Goal: Transaction & Acquisition: Purchase product/service

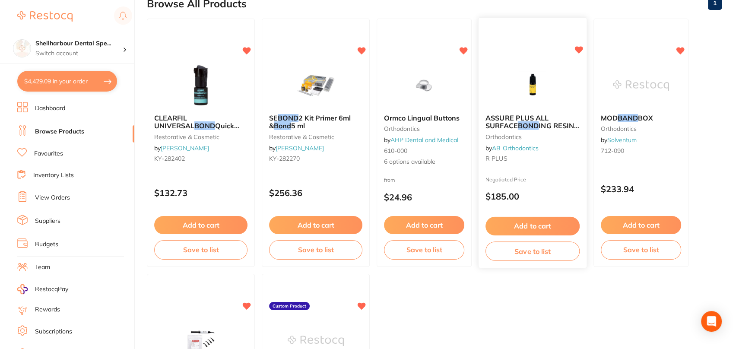
scroll to position [62, 0]
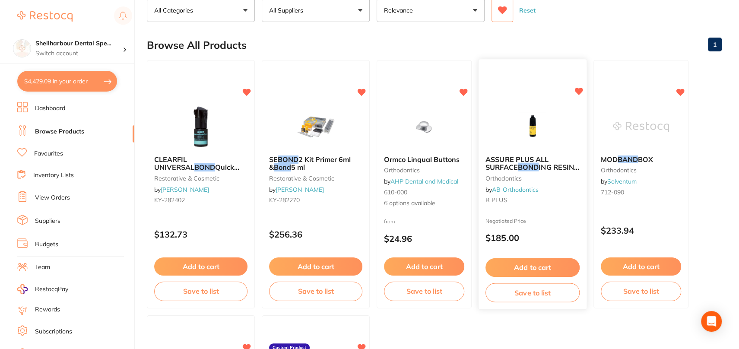
type input "bond"
click at [515, 124] on img at bounding box center [532, 126] width 57 height 44
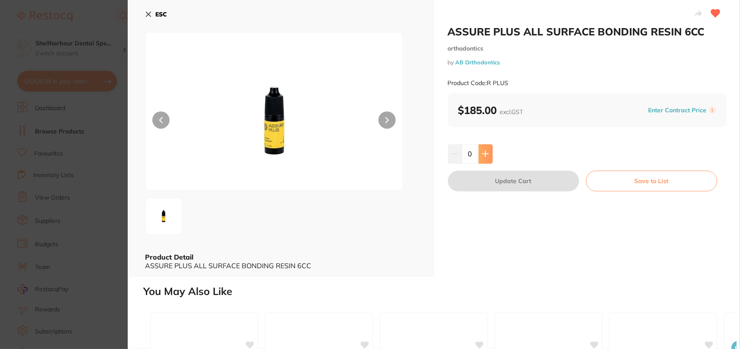
click at [483, 153] on icon at bounding box center [485, 153] width 7 height 7
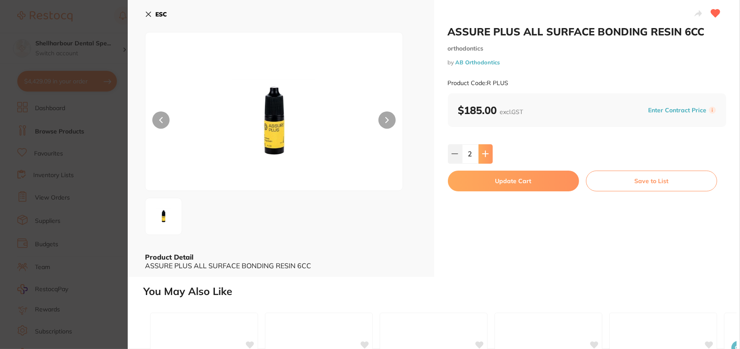
click at [483, 153] on icon at bounding box center [485, 153] width 7 height 7
click at [453, 160] on button at bounding box center [455, 153] width 14 height 19
type input "2"
click at [483, 175] on button "Update Cart" at bounding box center [513, 181] width 131 height 21
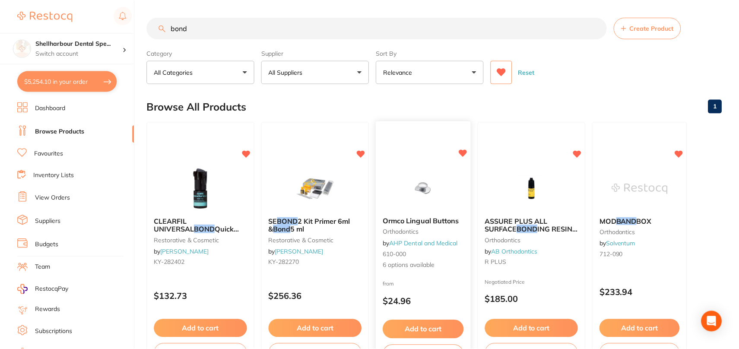
scroll to position [62, 0]
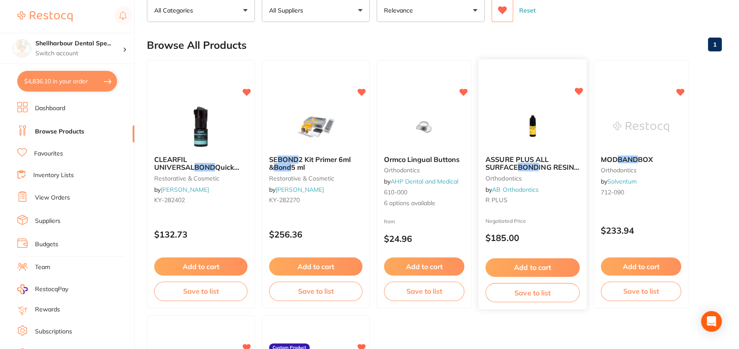
click at [525, 135] on img at bounding box center [532, 126] width 57 height 44
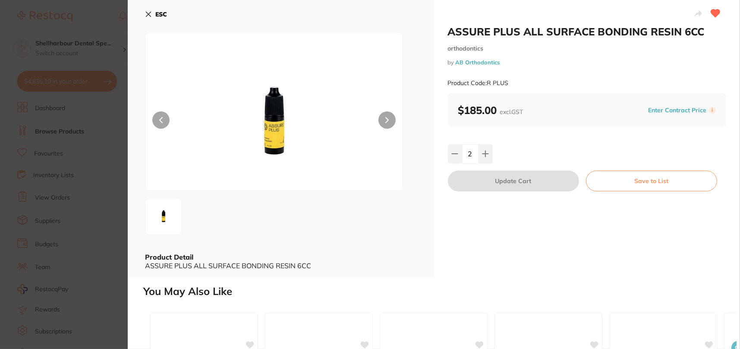
drag, startPoint x: 457, startPoint y: 156, endPoint x: 487, endPoint y: 179, distance: 38.2
click at [457, 156] on icon at bounding box center [455, 153] width 7 height 7
type input "1"
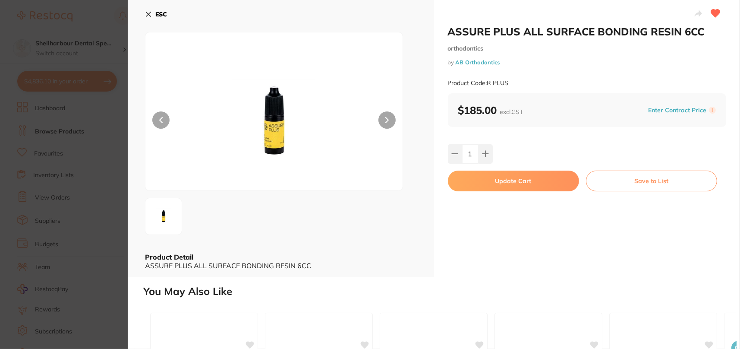
click at [490, 181] on button "Update Cart" at bounding box center [513, 181] width 131 height 21
type input "1"
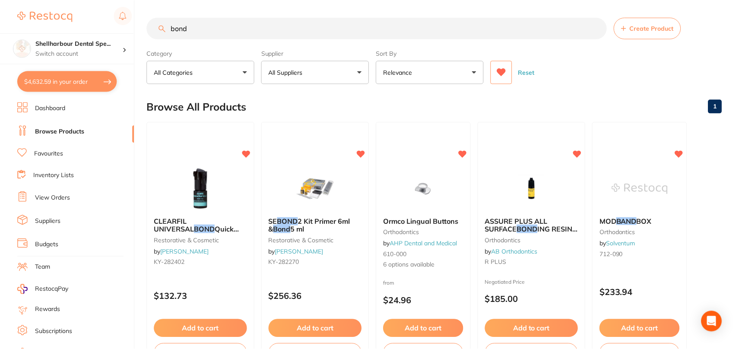
scroll to position [62, 0]
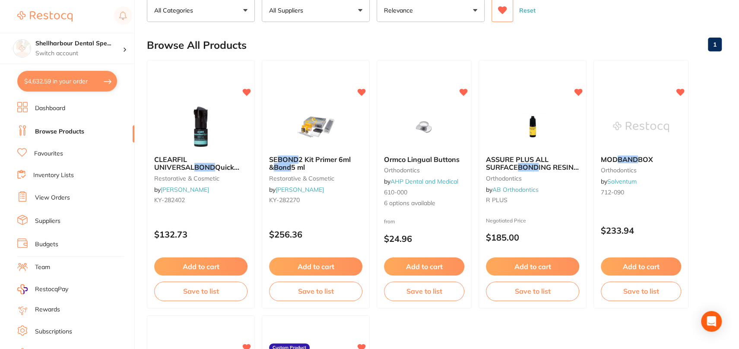
click at [71, 80] on button "$4,632.59 in your order" at bounding box center [67, 81] width 100 height 21
checkbox input "true"
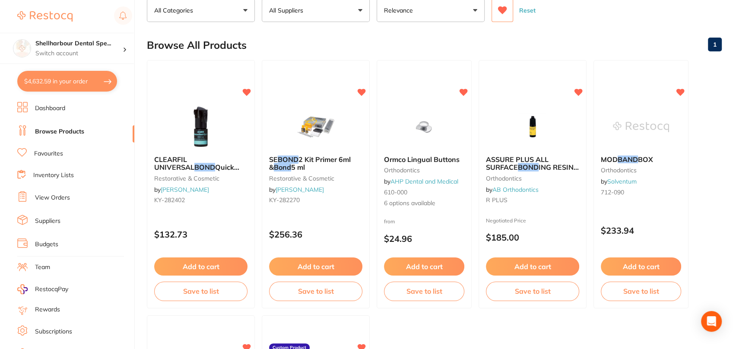
checkbox input "true"
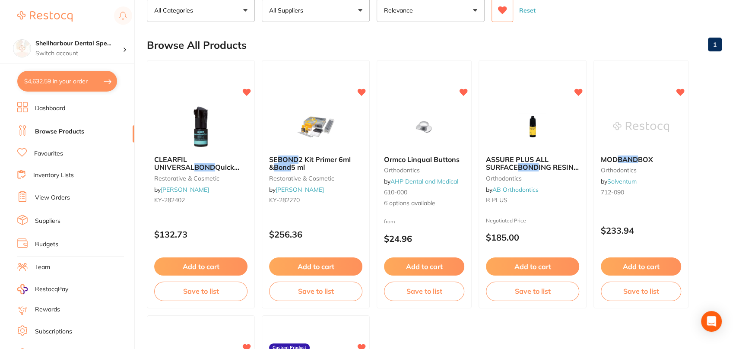
checkbox input "true"
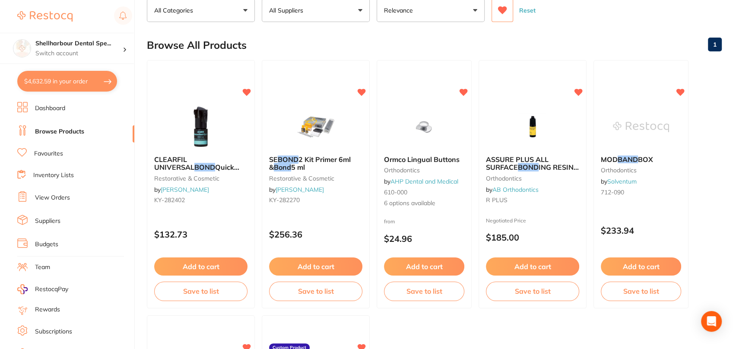
checkbox input "true"
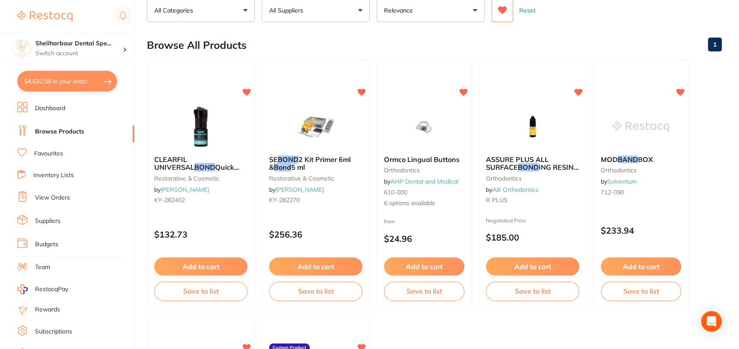
checkbox input "true"
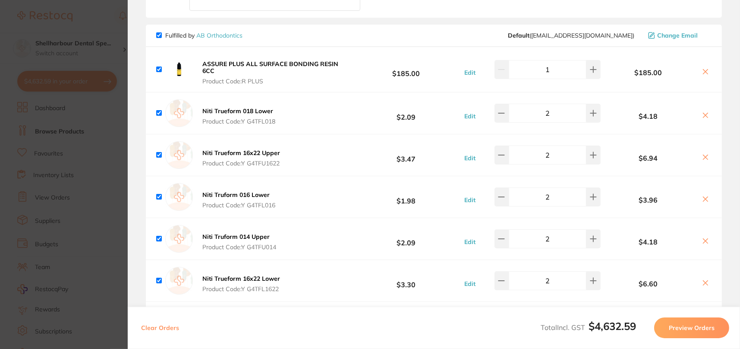
scroll to position [1755, 0]
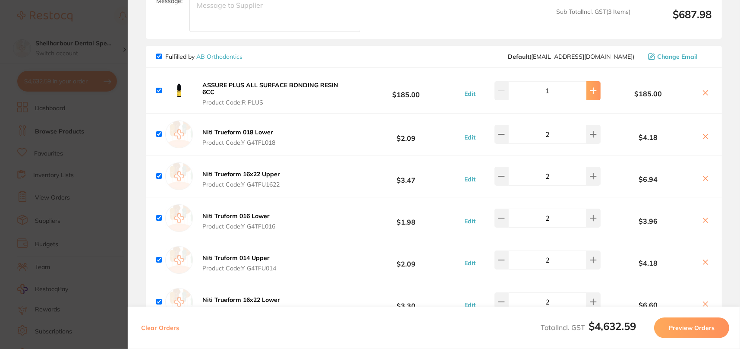
click at [588, 81] on button at bounding box center [594, 90] width 14 height 19
click at [593, 81] on button at bounding box center [594, 90] width 14 height 19
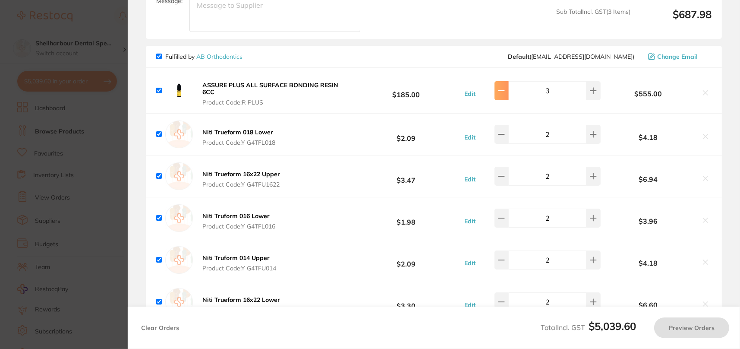
click at [506, 81] on button at bounding box center [502, 90] width 14 height 19
type input "2"
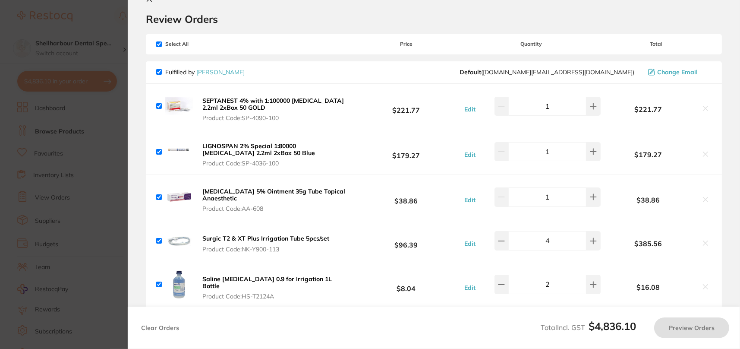
scroll to position [0, 0]
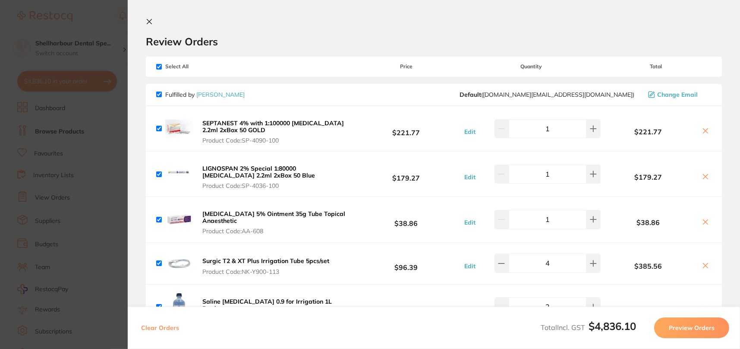
click at [153, 26] on button at bounding box center [151, 22] width 10 height 8
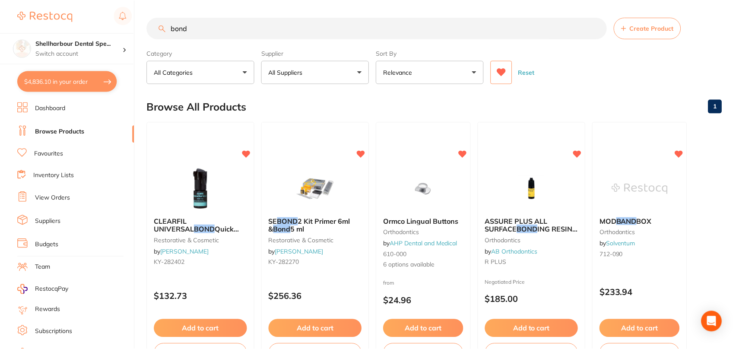
scroll to position [62, 0]
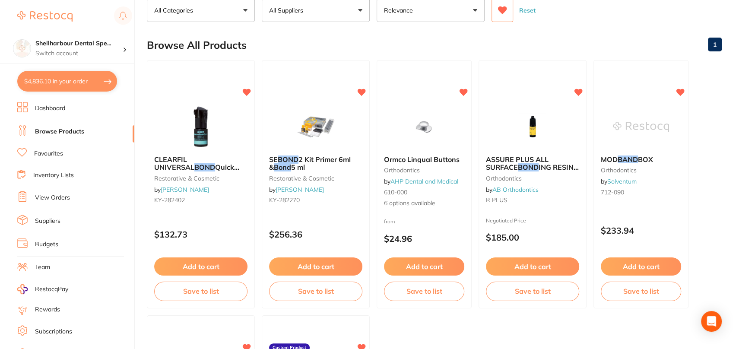
click at [90, 83] on button "$4,836.10 in your order" at bounding box center [67, 81] width 100 height 21
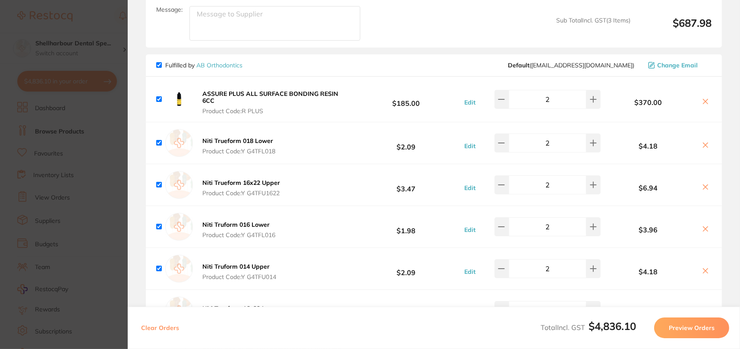
scroll to position [1899, 0]
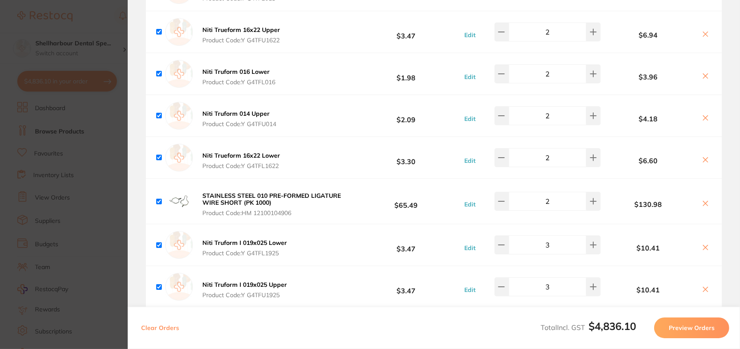
click at [65, 119] on section "Update RRP Set your pre negotiated price for this item. Item Agreed RRP (excl. …" at bounding box center [370, 174] width 740 height 349
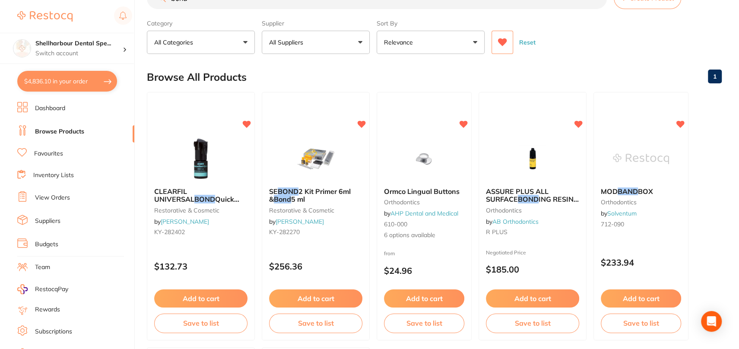
scroll to position [0, 0]
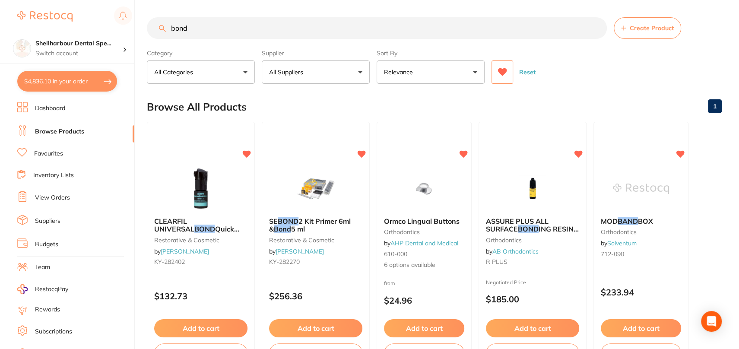
click at [233, 16] on main "bond Create Product Category All Categories All Categories orthodontics restora…" at bounding box center [443, 335] width 592 height 670
drag, startPoint x: 205, startPoint y: 24, endPoint x: 22, endPoint y: 17, distance: 183.6
click at [22, 17] on div "$4,836.10 Shellharbour Dental Spe... Switch account Shellharbour Dental Special…" at bounding box center [369, 174] width 739 height 349
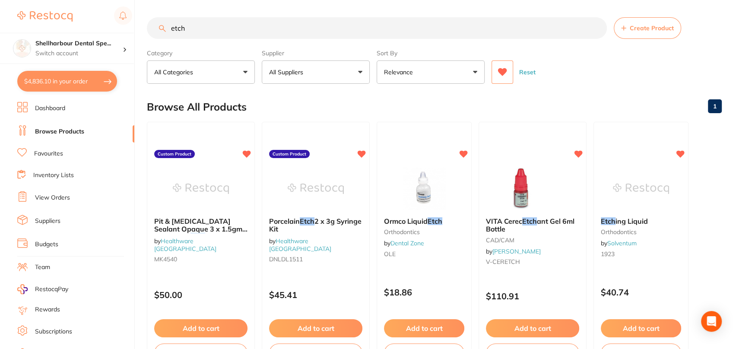
click at [230, 32] on input "etch" at bounding box center [377, 28] width 460 height 22
type input "e"
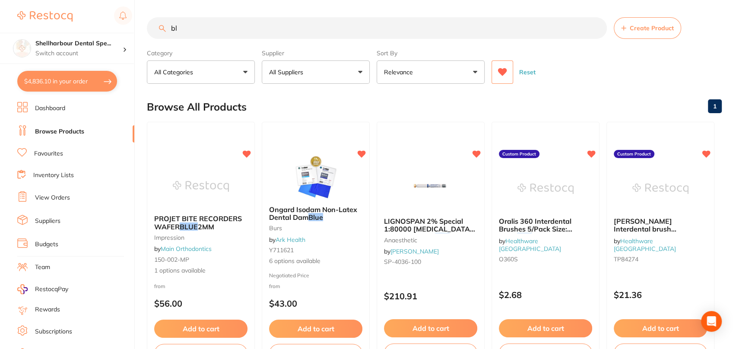
type input "b"
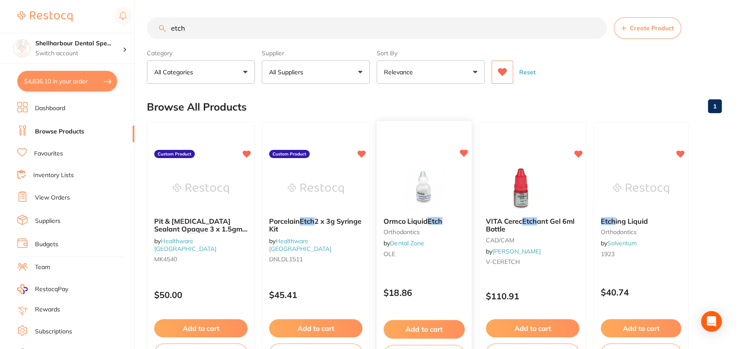
type input "etch"
click at [427, 197] on img at bounding box center [423, 188] width 57 height 44
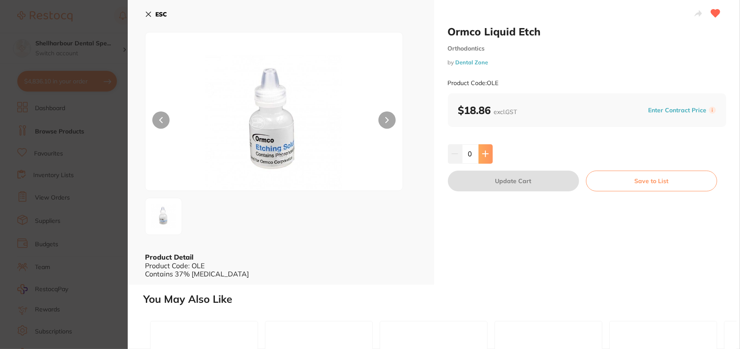
click at [483, 154] on icon at bounding box center [485, 153] width 7 height 7
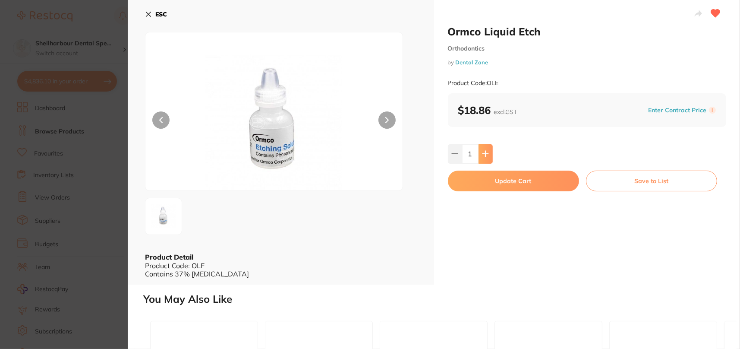
click at [483, 154] on icon at bounding box center [485, 153] width 7 height 7
type input "2"
click at [484, 178] on button "Update Cart" at bounding box center [513, 181] width 131 height 21
checkbox input "false"
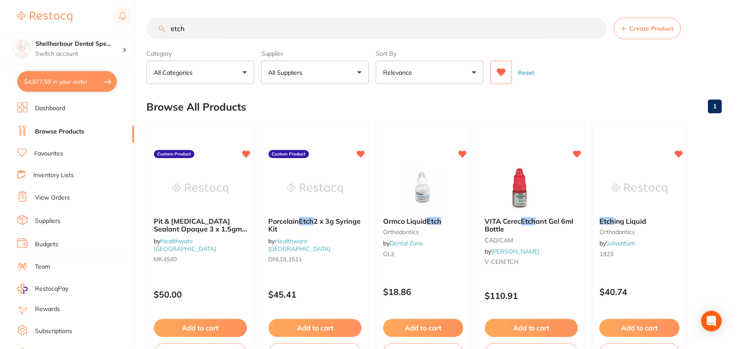
scroll to position [0, 0]
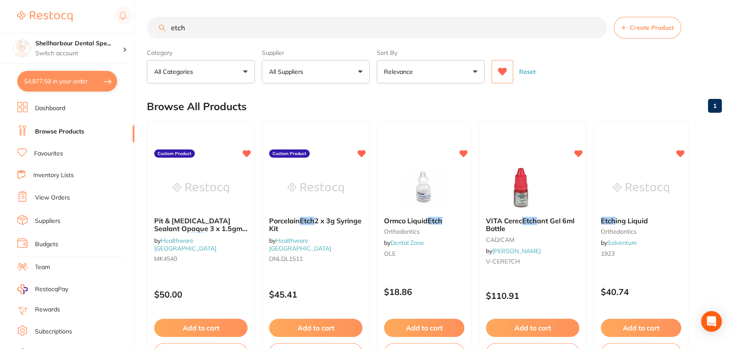
click at [0, 0] on html "$4,877.59 Shellharbour Dental Spe... Switch account Shellharbour Dental Special…" at bounding box center [369, 174] width 739 height 349
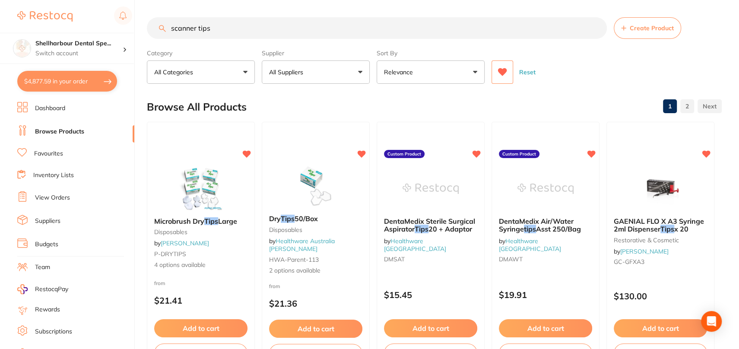
drag, startPoint x: 194, startPoint y: 30, endPoint x: 129, endPoint y: 28, distance: 64.8
click at [135, 28] on div "$4,877.59 Shellharbour Dental Spe... Switch account Shellharbour Dental Special…" at bounding box center [369, 174] width 739 height 349
type input "itero tips"
drag, startPoint x: 357, startPoint y: 34, endPoint x: -148, endPoint y: 3, distance: 505.1
click at [0, 3] on html "$4,877.59 Shellharbour Dental Spe... Switch account Shellharbour Dental Special…" at bounding box center [369, 174] width 739 height 349
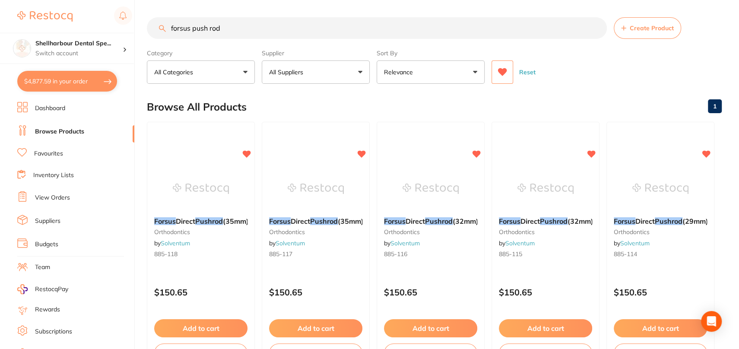
type input "forsus push rod"
drag, startPoint x: 322, startPoint y: 169, endPoint x: 338, endPoint y: 174, distance: 17.2
click at [322, 169] on img at bounding box center [315, 188] width 57 height 44
click at [339, 184] on section at bounding box center [369, 174] width 739 height 349
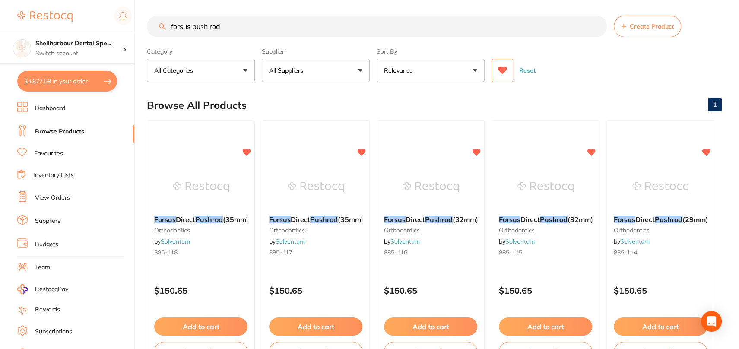
drag, startPoint x: 321, startPoint y: 182, endPoint x: 298, endPoint y: 143, distance: 44.5
click at [321, 183] on img at bounding box center [315, 186] width 56 height 43
click at [302, 214] on section at bounding box center [369, 174] width 739 height 349
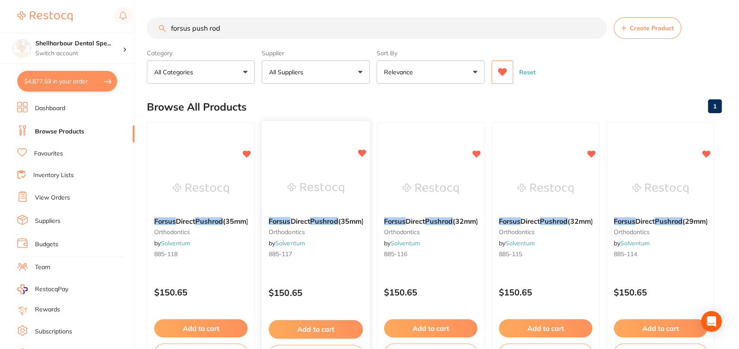
click at [307, 178] on img at bounding box center [315, 188] width 57 height 44
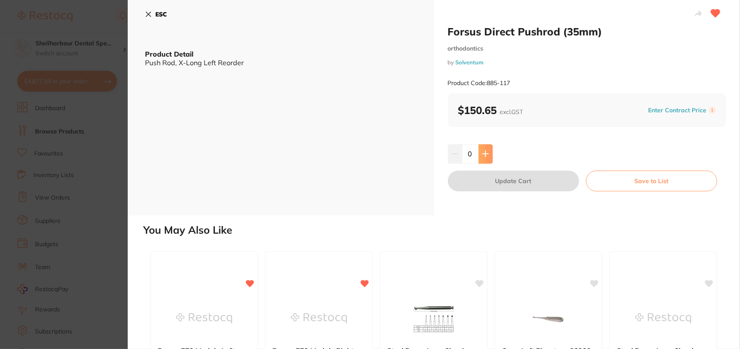
click at [480, 155] on button at bounding box center [486, 153] width 14 height 19
type input "1"
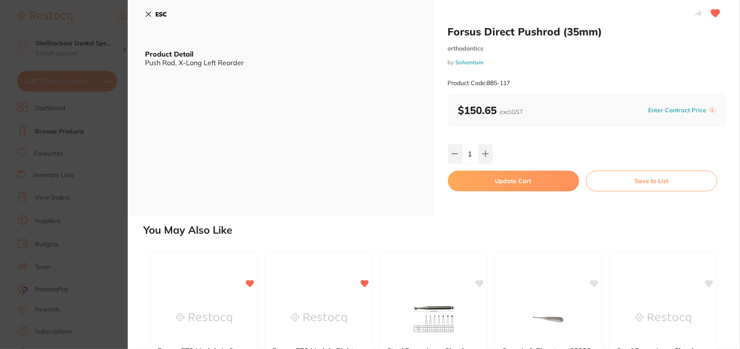
click at [505, 175] on button "Update Cart" at bounding box center [513, 181] width 131 height 21
checkbox input "false"
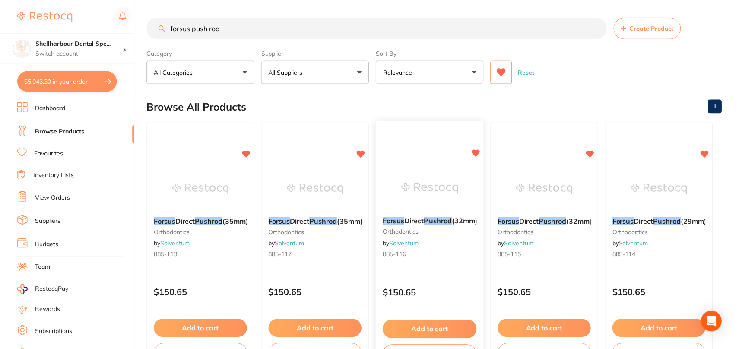
scroll to position [2, 0]
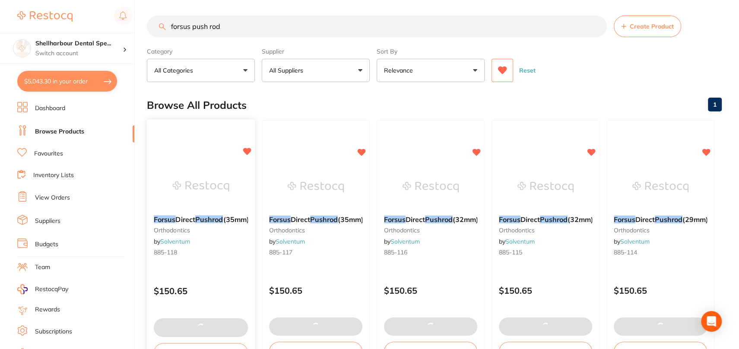
click at [215, 173] on img at bounding box center [200, 186] width 57 height 44
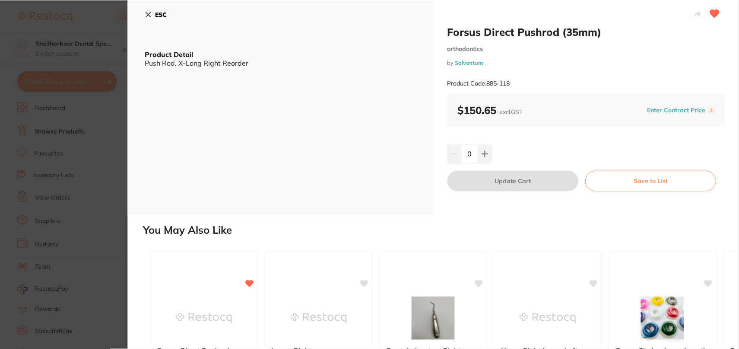
scroll to position [2, 0]
click at [150, 13] on button "ESC" at bounding box center [156, 14] width 22 height 15
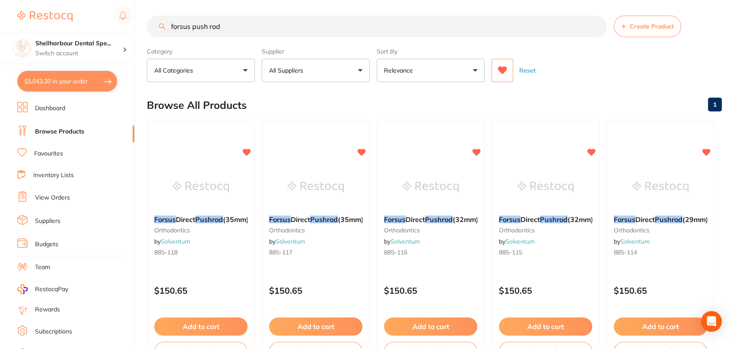
drag, startPoint x: 227, startPoint y: 27, endPoint x: 57, endPoint y: 27, distance: 170.9
click at [60, 27] on div "$5,043.30 Shellharbour Dental Spe... Switch account Shellharbour Dental Special…" at bounding box center [369, 172] width 739 height 349
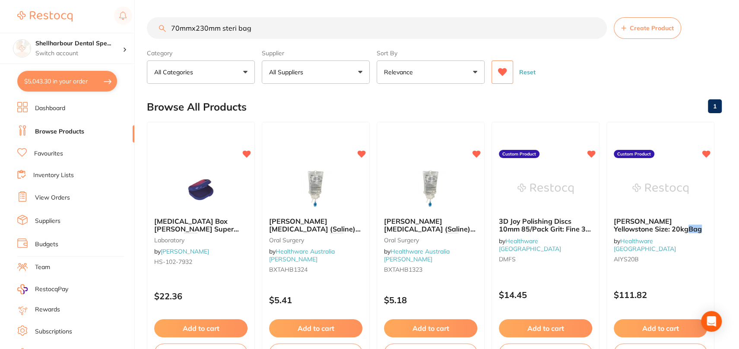
drag, startPoint x: 248, startPoint y: 30, endPoint x: 235, endPoint y: 34, distance: 13.1
click at [235, 34] on input "70mmx230mm steri bag" at bounding box center [377, 28] width 460 height 22
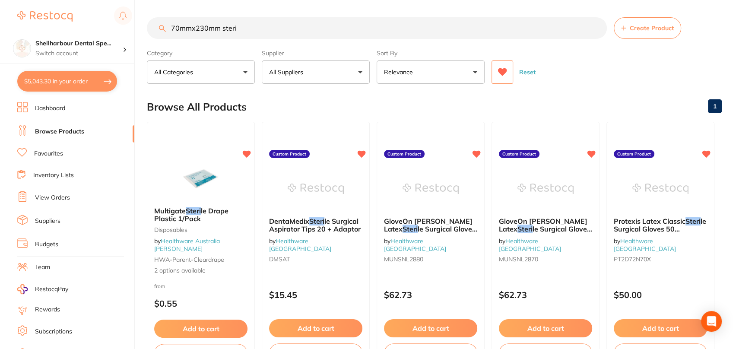
drag, startPoint x: 254, startPoint y: 29, endPoint x: 219, endPoint y: 32, distance: 35.1
click at [219, 32] on input "70mmx230mm steri" at bounding box center [377, 28] width 460 height 22
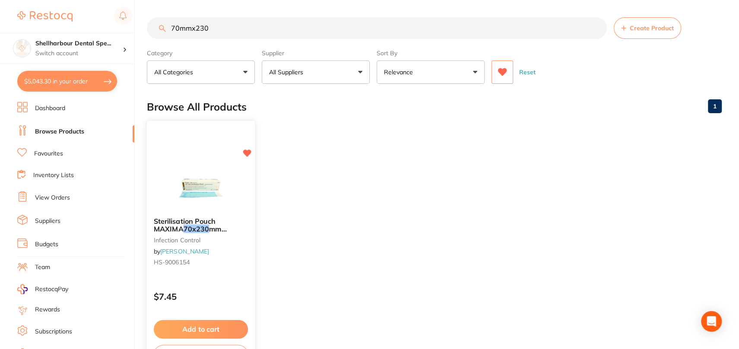
type input "70mmx230"
click at [225, 174] on img at bounding box center [200, 188] width 57 height 44
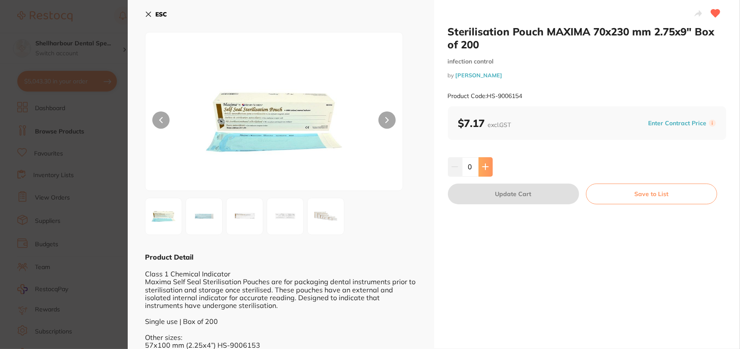
click at [489, 169] on button at bounding box center [486, 166] width 14 height 19
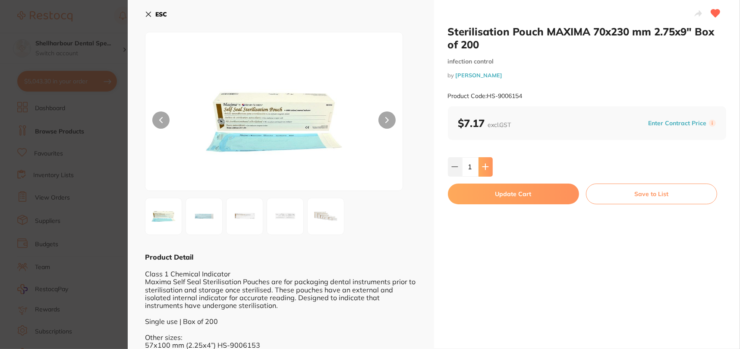
click at [489, 168] on button at bounding box center [486, 166] width 14 height 19
click at [489, 166] on button at bounding box center [486, 166] width 14 height 19
type input "3"
click at [493, 193] on button "Update Cart" at bounding box center [513, 193] width 131 height 21
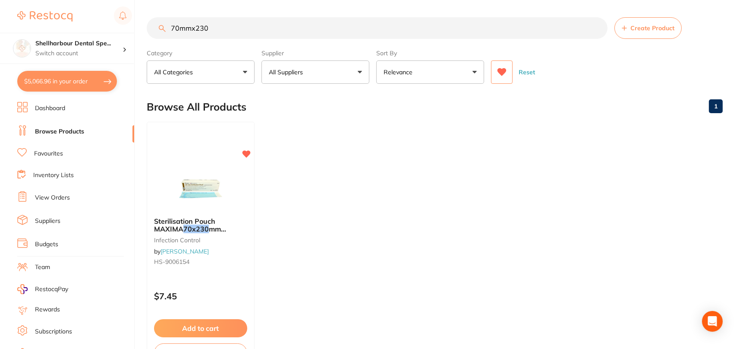
checkbox input "false"
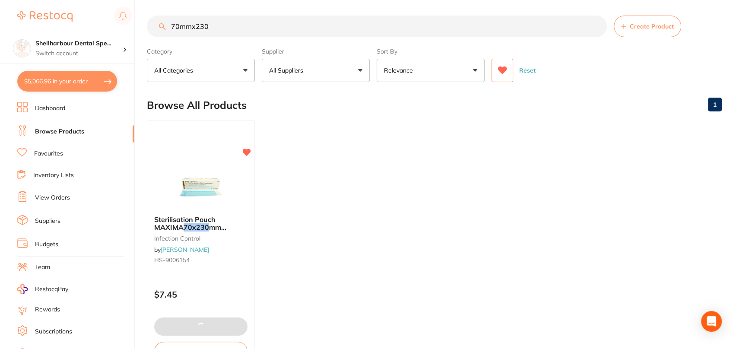
scroll to position [1945, 0]
drag, startPoint x: 181, startPoint y: 30, endPoint x: -87, endPoint y: 36, distance: 268.1
click at [0, 36] on html "$5,066.96 Shellharbour Dental Spe... Switch account Shellharbour Dental Special…" at bounding box center [369, 172] width 739 height 349
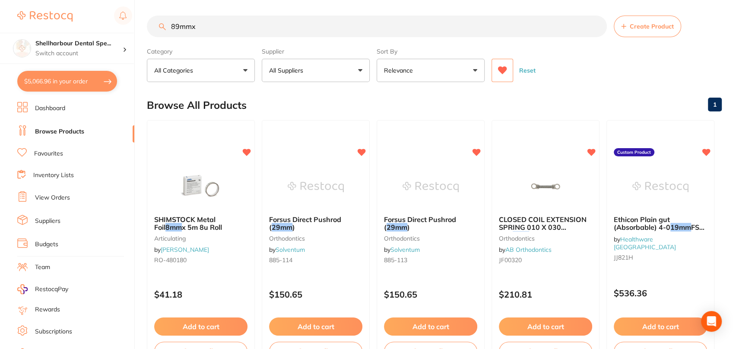
scroll to position [0, 0]
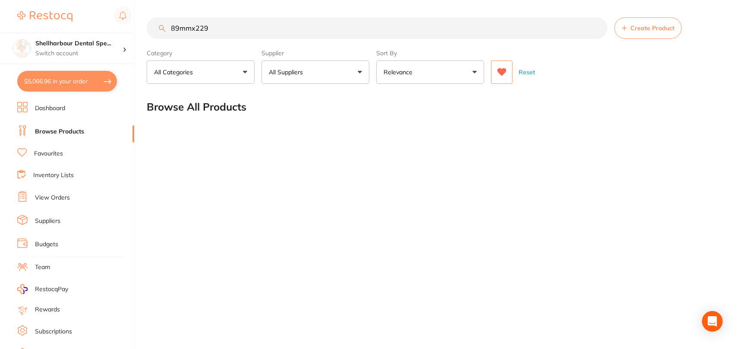
click at [192, 31] on input "89mmx229" at bounding box center [377, 28] width 461 height 22
click at [215, 28] on input "89x229" at bounding box center [377, 28] width 461 height 22
drag, startPoint x: -51, startPoint y: 3, endPoint x: -66, endPoint y: 5, distance: 15.8
click at [0, 5] on html "$5,066.96 Shellharbour Dental Spe... Switch account Shellharbour Dental Special…" at bounding box center [370, 174] width 740 height 349
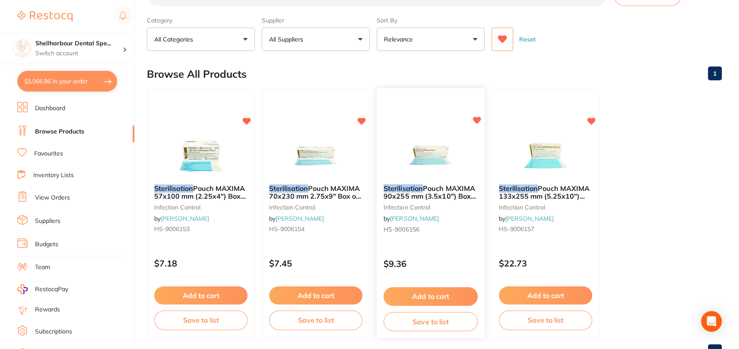
scroll to position [66, 0]
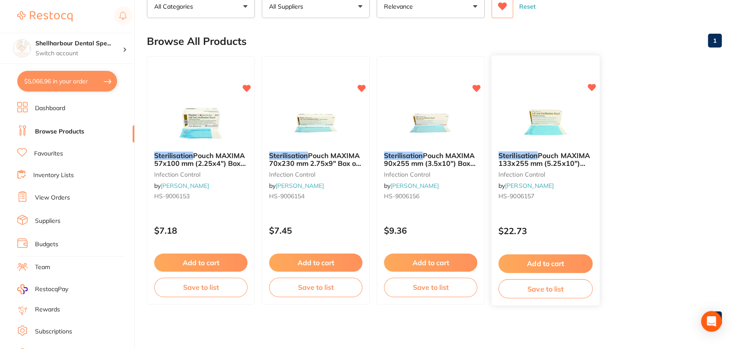
type input "sterilsation"
click at [556, 143] on img at bounding box center [545, 123] width 57 height 44
click at [543, 155] on section at bounding box center [369, 174] width 739 height 349
click at [536, 114] on img at bounding box center [545, 122] width 56 height 43
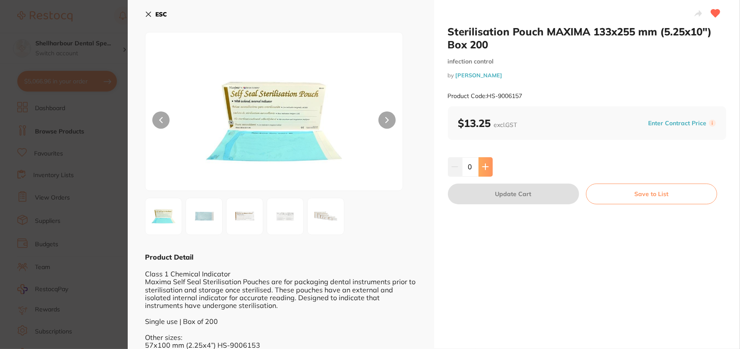
click at [483, 164] on icon at bounding box center [485, 166] width 7 height 7
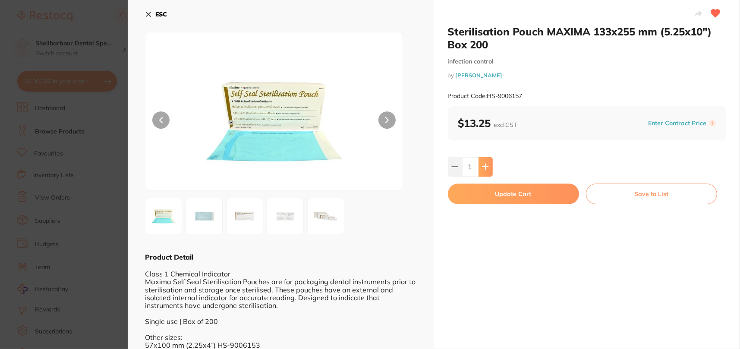
click at [483, 164] on icon at bounding box center [485, 166] width 7 height 7
click at [483, 165] on icon at bounding box center [485, 166] width 7 height 7
type input "3"
drag, startPoint x: 481, startPoint y: 189, endPoint x: 496, endPoint y: 185, distance: 14.9
click at [482, 189] on button "Update Cart" at bounding box center [513, 193] width 131 height 21
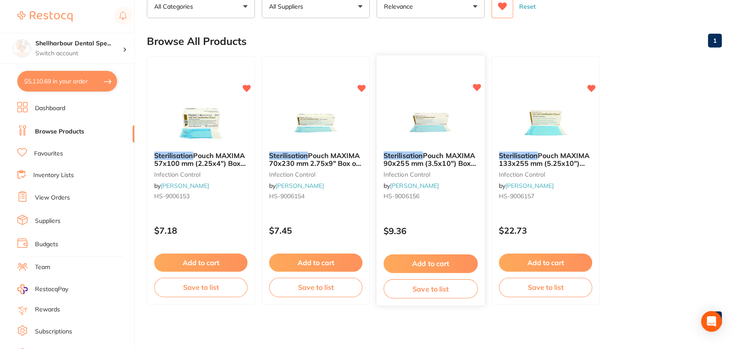
scroll to position [1990, 0]
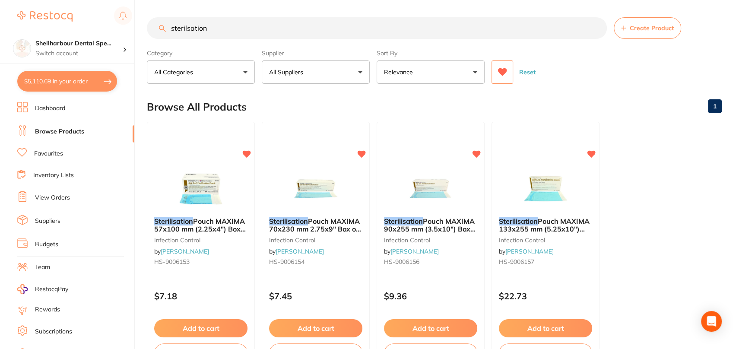
click at [260, 27] on input "sterilsation" at bounding box center [377, 28] width 460 height 22
drag, startPoint x: 258, startPoint y: 28, endPoint x: 124, endPoint y: 27, distance: 133.4
click at [124, 27] on div "$5,110.69 Shellharbour Dental Spe... Switch account Shellharbour Dental Special…" at bounding box center [369, 174] width 739 height 349
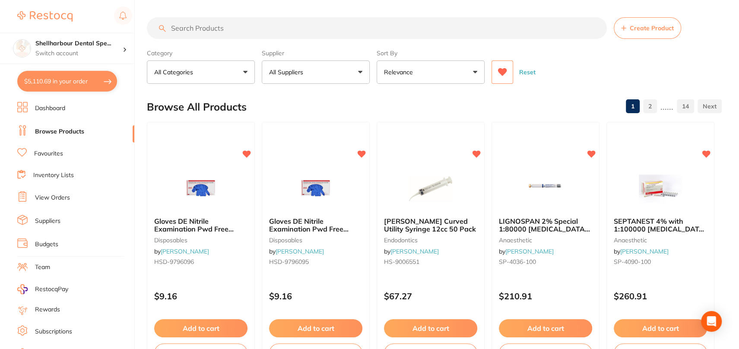
click at [204, 27] on input "search" at bounding box center [377, 28] width 460 height 22
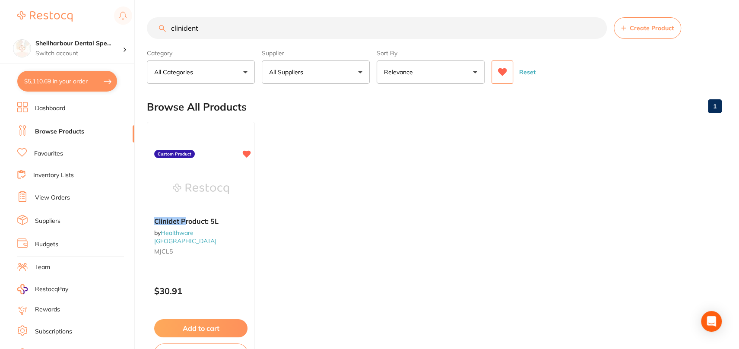
type input "clinident"
click at [200, 184] on img at bounding box center [201, 188] width 56 height 43
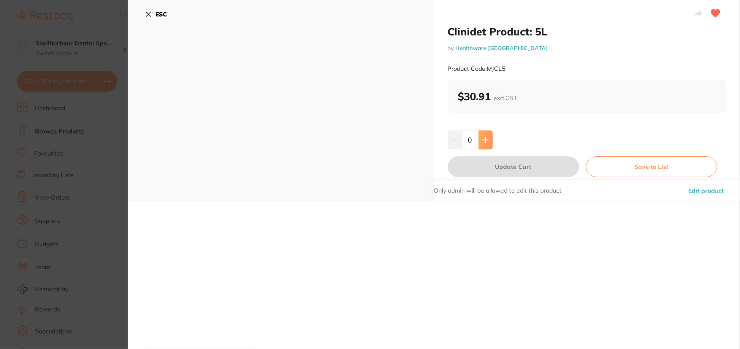
click at [491, 144] on button at bounding box center [486, 139] width 14 height 19
type input "1"
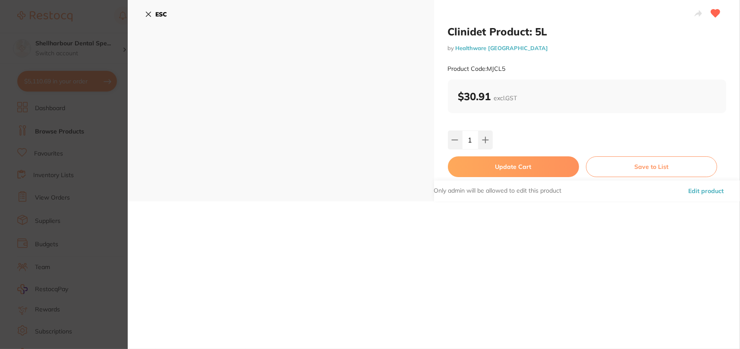
click at [498, 171] on button "Update Cart" at bounding box center [513, 166] width 131 height 21
checkbox input "false"
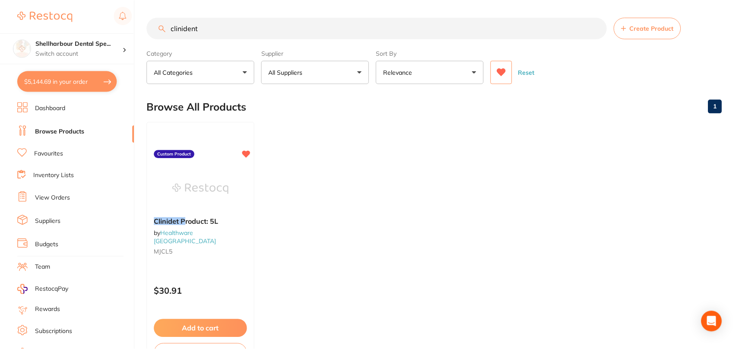
scroll to position [2032, 0]
click at [240, 17] on input "clinident" at bounding box center [377, 28] width 460 height 22
drag, startPoint x: 241, startPoint y: 34, endPoint x: 0, endPoint y: -52, distance: 255.7
click at [0, 0] on html "$5,144.69 Shellharbour Dental Spe... Switch account Shellharbour Dental Special…" at bounding box center [369, 174] width 739 height 349
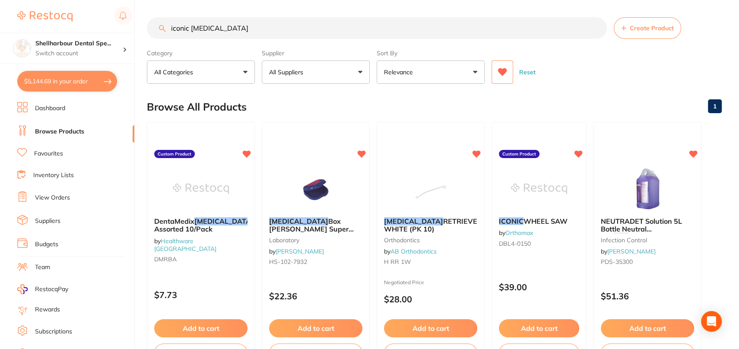
click at [190, 30] on input "iconic retainer" at bounding box center [377, 28] width 460 height 22
drag, startPoint x: 225, startPoint y: 29, endPoint x: 191, endPoint y: 35, distance: 34.6
click at [191, 35] on input "iconic retainer" at bounding box center [377, 28] width 460 height 22
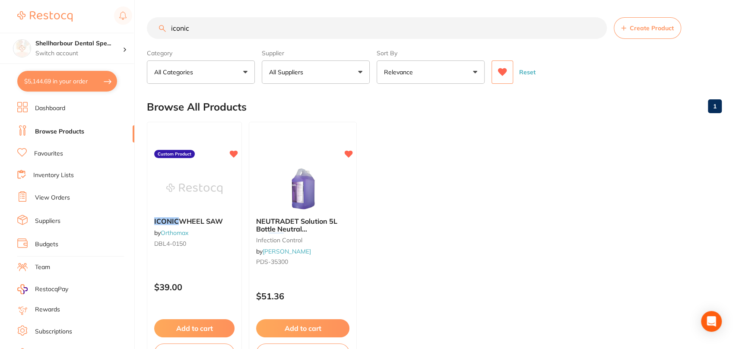
drag, startPoint x: 68, startPoint y: 9, endPoint x: -79, endPoint y: 9, distance: 147.2
click at [0, 9] on html "$5,144.69 Shellharbour Dental Spe... Switch account Shellharbour Dental Special…" at bounding box center [369, 174] width 739 height 349
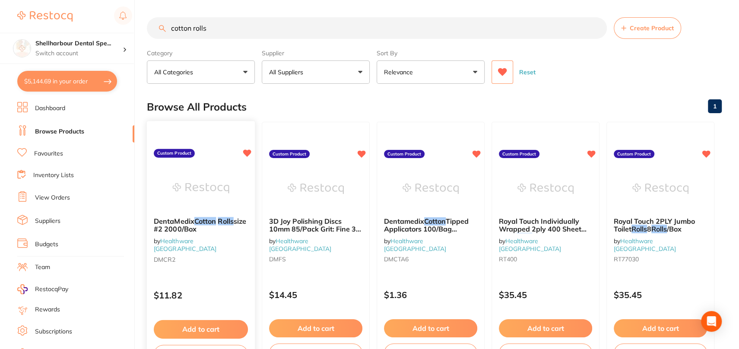
type input "cotton rolls"
click at [200, 187] on img at bounding box center [200, 188] width 57 height 44
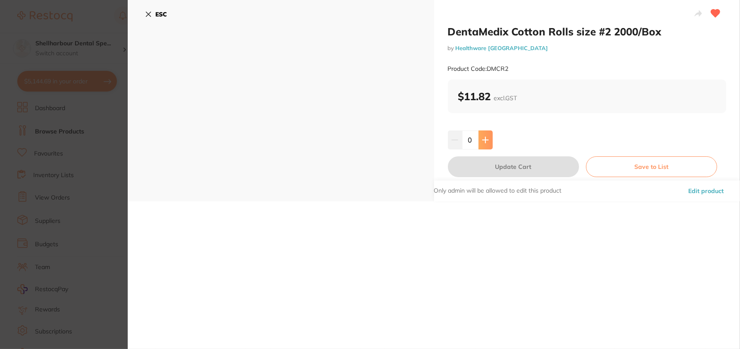
click at [480, 138] on button at bounding box center [486, 139] width 14 height 19
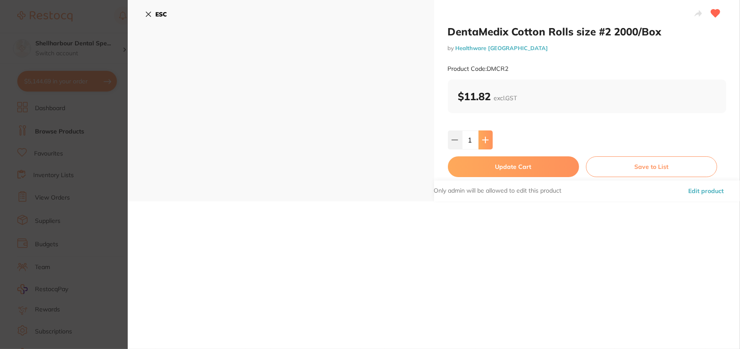
click at [484, 143] on button at bounding box center [486, 139] width 14 height 19
type input "2"
click at [487, 163] on button "Update Cart" at bounding box center [513, 166] width 131 height 21
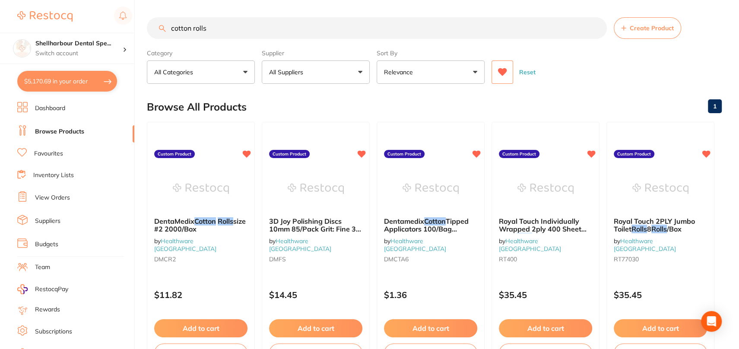
drag, startPoint x: 57, startPoint y: 11, endPoint x: -97, endPoint y: -11, distance: 155.7
click at [0, 0] on html "$5,170.69 Shellharbour Dental Spe... Switch account Shellharbour Dental Special…" at bounding box center [369, 174] width 739 height 349
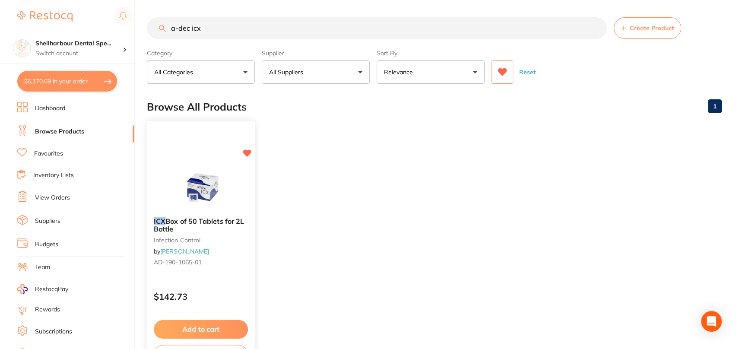
type input "a-dec icx"
click at [234, 201] on div at bounding box center [201, 188] width 108 height 44
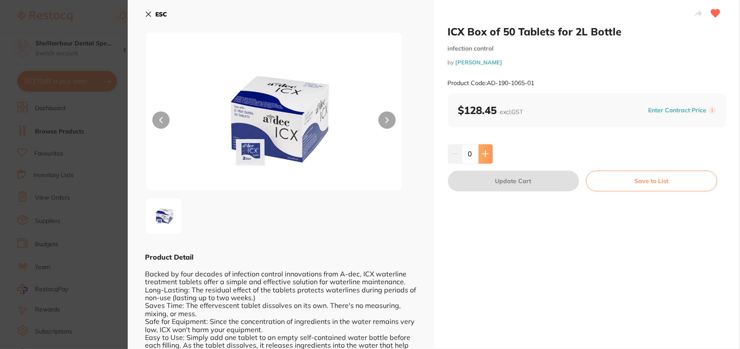
click at [481, 149] on button at bounding box center [486, 153] width 14 height 19
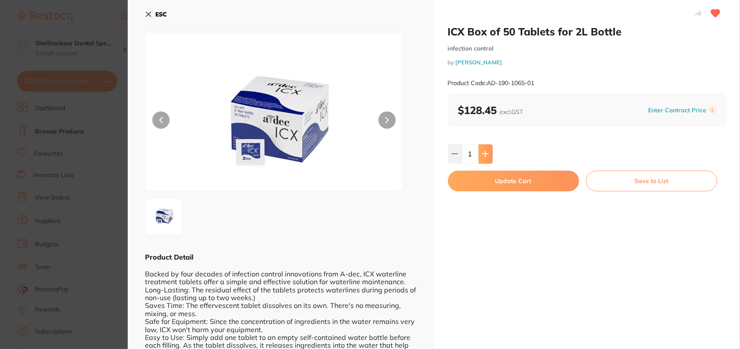
click at [479, 153] on button at bounding box center [486, 153] width 14 height 19
click at [486, 154] on icon at bounding box center [485, 153] width 7 height 7
type input "3"
click at [483, 180] on button "Update Cart" at bounding box center [513, 181] width 131 height 21
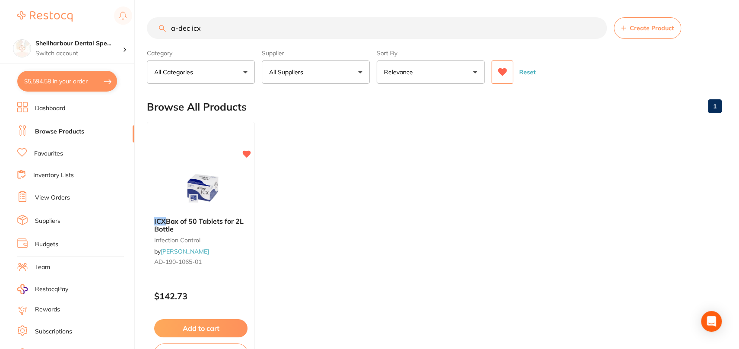
drag, startPoint x: 208, startPoint y: 28, endPoint x: -11, endPoint y: 3, distance: 220.0
click at [0, 3] on html "$5,594.58 Shellharbour Dental Spe... Switch account Shellharbour Dental Special…" at bounding box center [369, 174] width 739 height 349
type input "i"
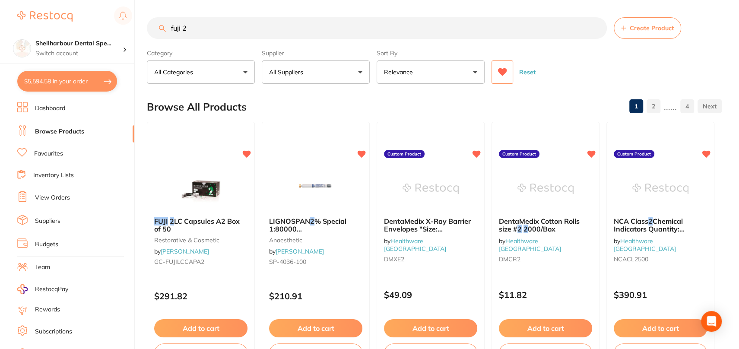
type input "fuji 2"
click at [194, 187] on img at bounding box center [201, 188] width 56 height 43
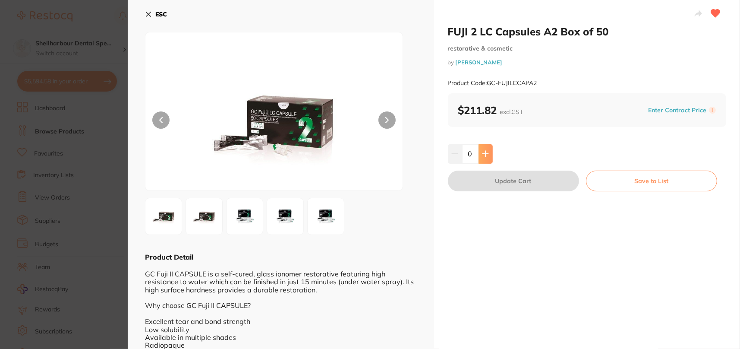
click at [482, 153] on icon at bounding box center [485, 153] width 7 height 7
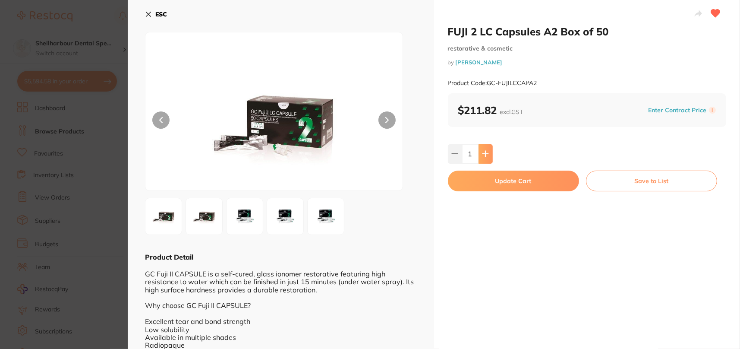
click at [482, 153] on icon at bounding box center [485, 153] width 7 height 7
type input "2"
click at [499, 184] on button "Update Cart" at bounding box center [513, 181] width 131 height 21
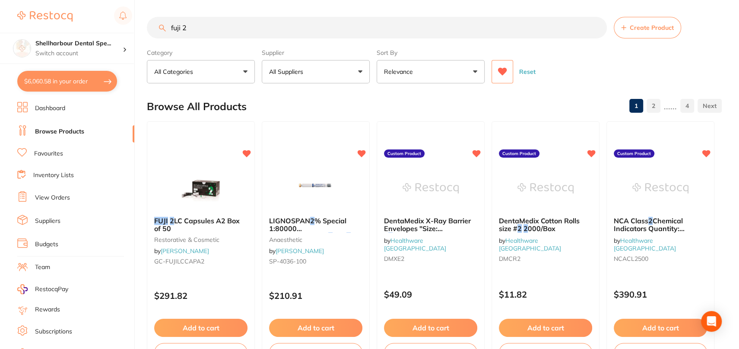
scroll to position [2157, 0]
drag, startPoint x: 224, startPoint y: 26, endPoint x: -101, endPoint y: 1, distance: 326.0
click at [0, 1] on html "$6,060.58 Shellharbour Dental Spe... Switch account Shellharbour Dental Special…" at bounding box center [369, 174] width 739 height 349
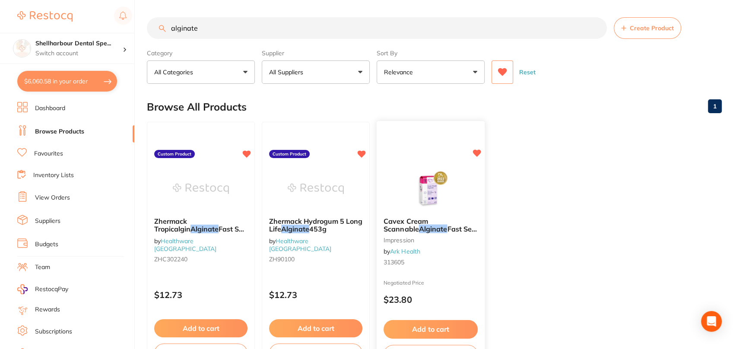
type input "alginate"
click at [427, 209] on img at bounding box center [430, 188] width 57 height 44
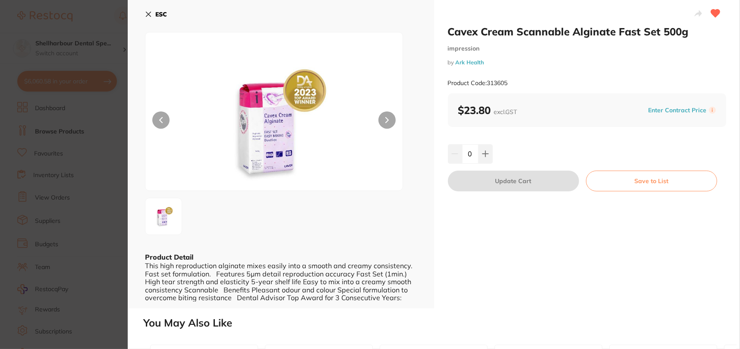
click at [148, 15] on icon at bounding box center [148, 14] width 7 height 7
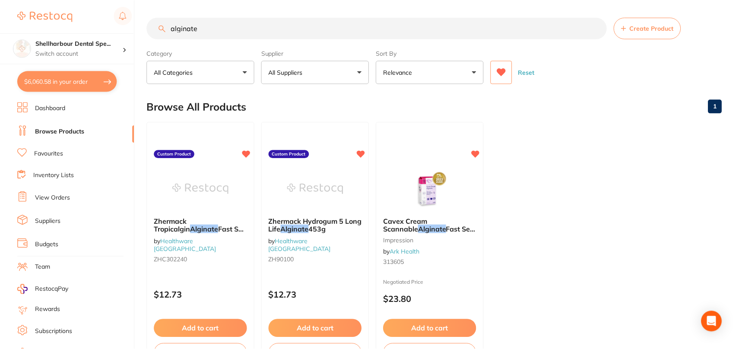
scroll to position [0, 0]
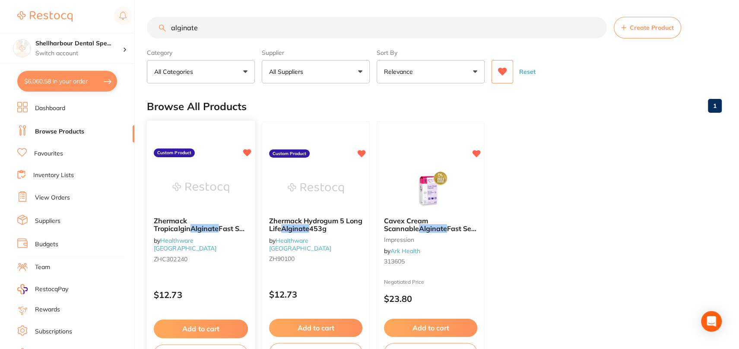
click at [190, 217] on span "Zhermack Tropicalgin" at bounding box center [172, 224] width 37 height 17
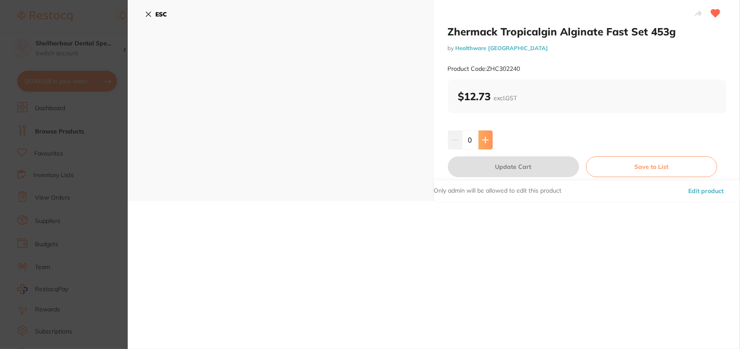
click at [489, 138] on button at bounding box center [486, 139] width 14 height 19
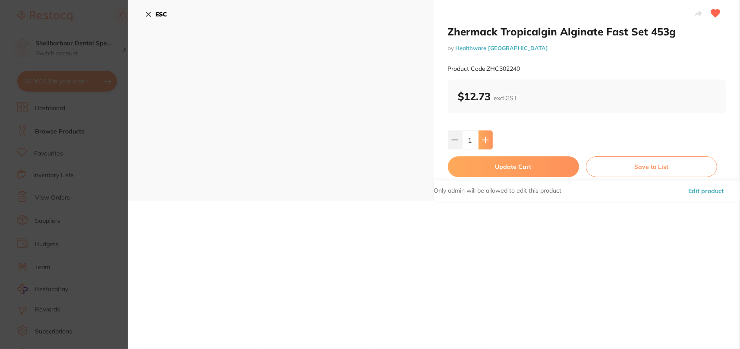
click at [489, 138] on button at bounding box center [486, 139] width 14 height 19
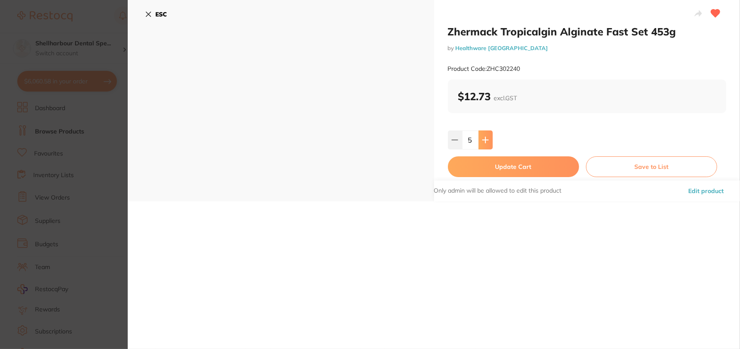
type input "6"
click at [486, 160] on button "Update Cart" at bounding box center [513, 166] width 131 height 21
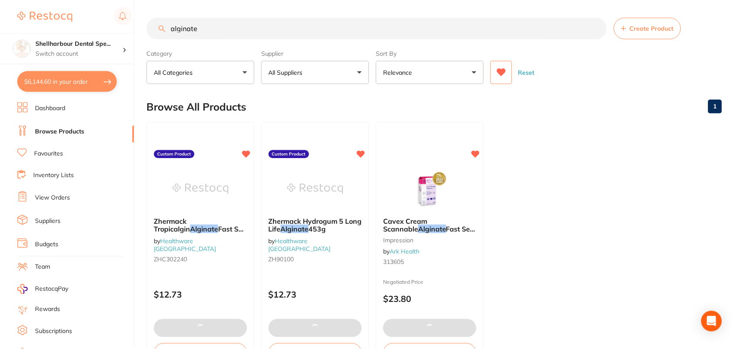
scroll to position [2199, 0]
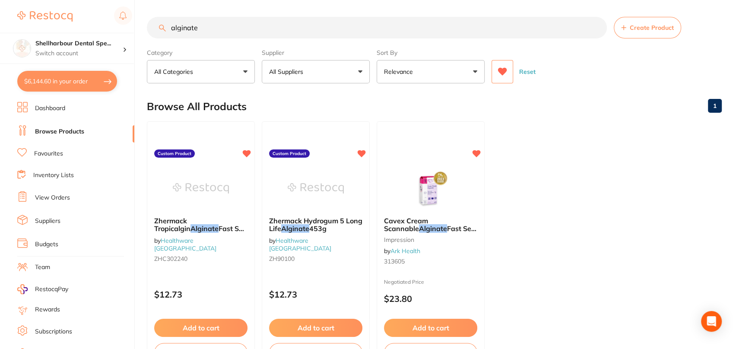
drag, startPoint x: 234, startPoint y: 32, endPoint x: -73, endPoint y: -13, distance: 310.1
click at [0, 0] on html "$6,144.60 Shellharbour Dental Spe... Switch account Shellharbour Dental Special…" at bounding box center [369, 174] width 739 height 349
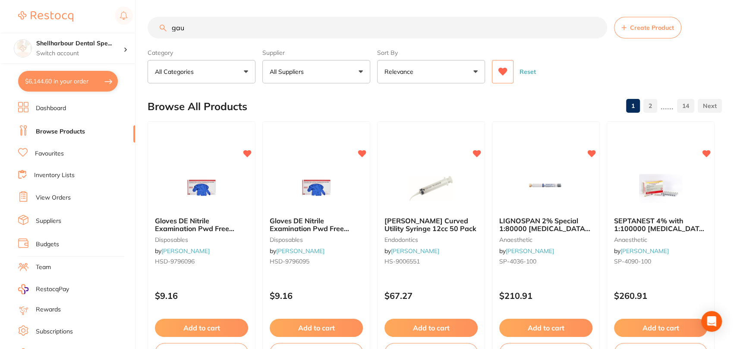
scroll to position [0, 0]
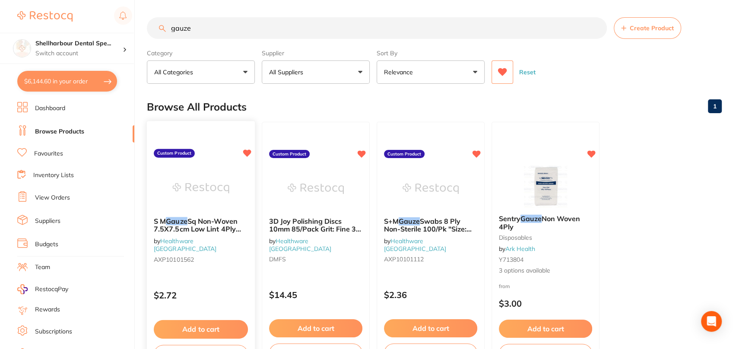
type input "gauze"
click at [216, 170] on img at bounding box center [200, 188] width 57 height 44
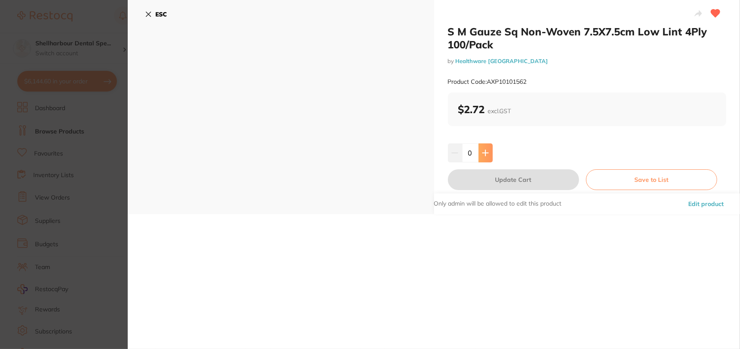
click at [492, 149] on button at bounding box center [486, 152] width 14 height 19
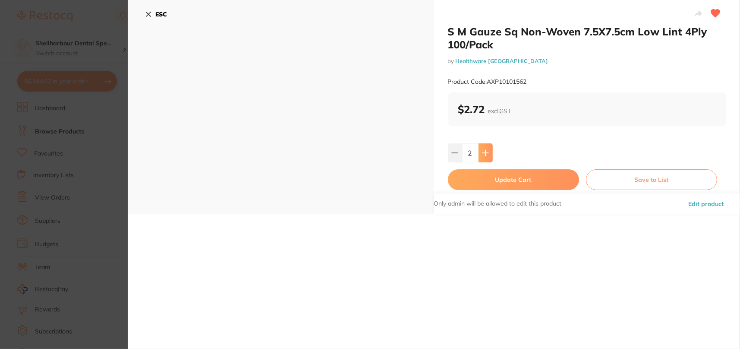
click at [492, 149] on button at bounding box center [486, 152] width 14 height 19
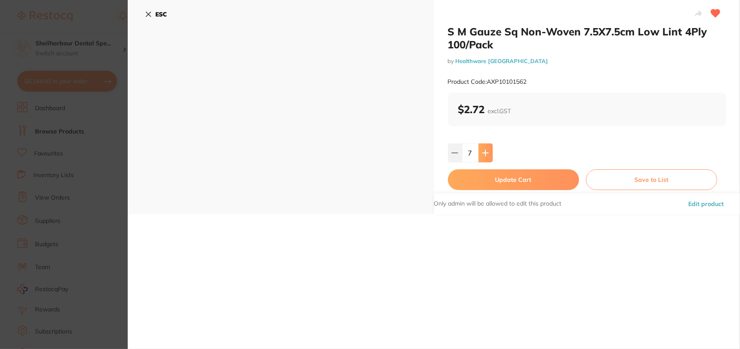
click at [492, 149] on button at bounding box center [486, 152] width 14 height 19
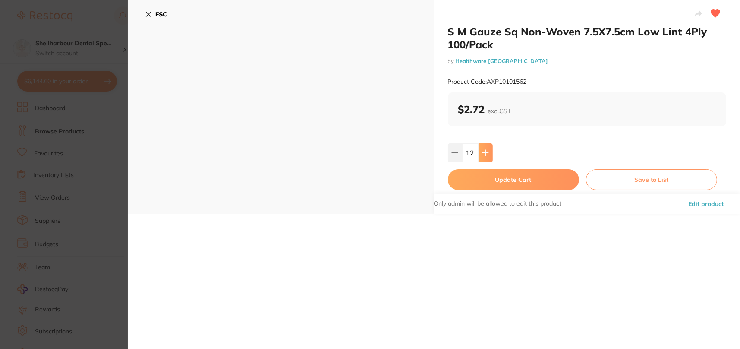
click at [492, 149] on button at bounding box center [486, 152] width 14 height 19
click at [489, 149] on button at bounding box center [486, 152] width 14 height 19
click at [487, 149] on icon at bounding box center [485, 152] width 7 height 7
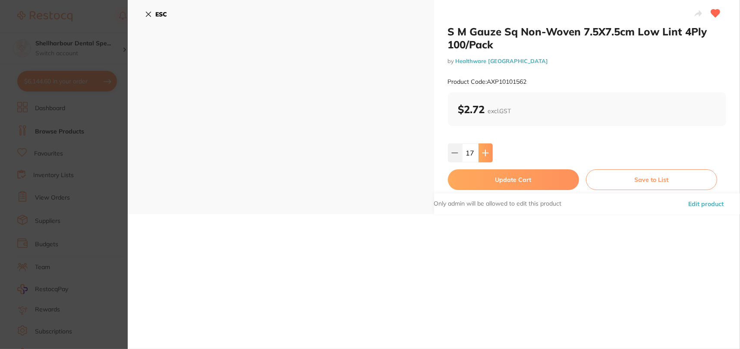
click at [487, 149] on icon at bounding box center [485, 152] width 7 height 7
click at [485, 158] on button at bounding box center [486, 152] width 14 height 19
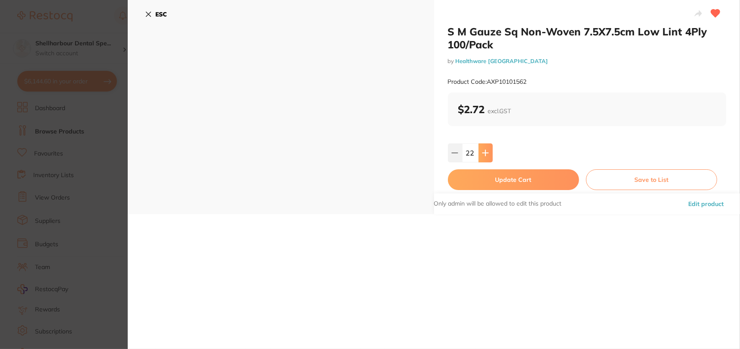
click at [485, 158] on button at bounding box center [486, 152] width 14 height 19
type input "25"
click at [483, 177] on button "Update Cart" at bounding box center [513, 179] width 131 height 21
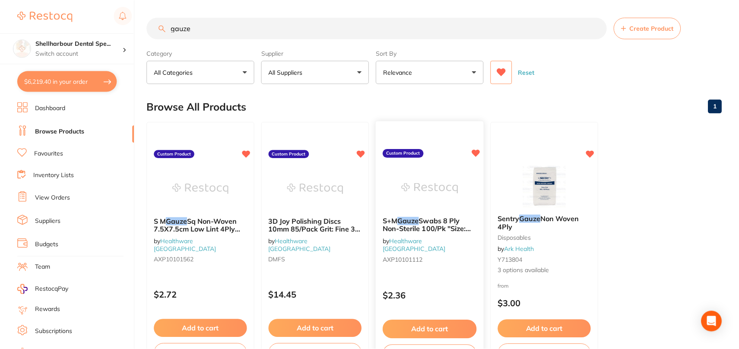
scroll to position [2245, 0]
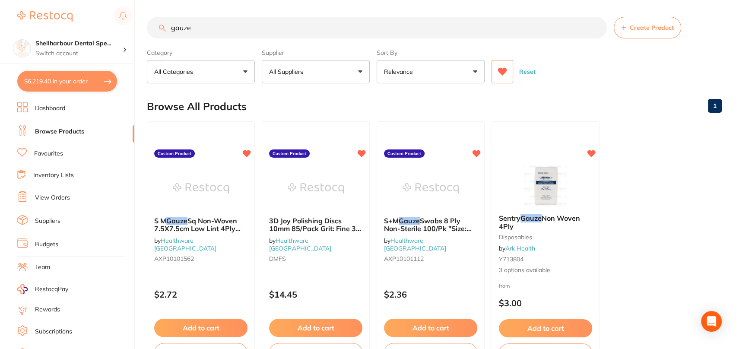
drag, startPoint x: -11, startPoint y: 12, endPoint x: -15, endPoint y: 13, distance: 4.3
click at [0, 13] on html "$6,219.40 Shellharbour Dental Spe... Switch account Shellharbour Dental Special…" at bounding box center [369, 174] width 739 height 349
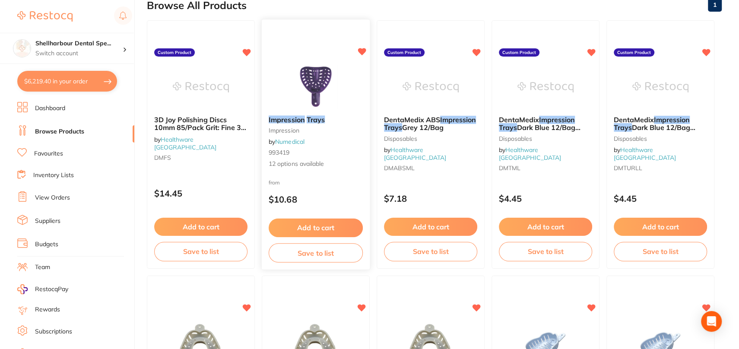
scroll to position [86, 0]
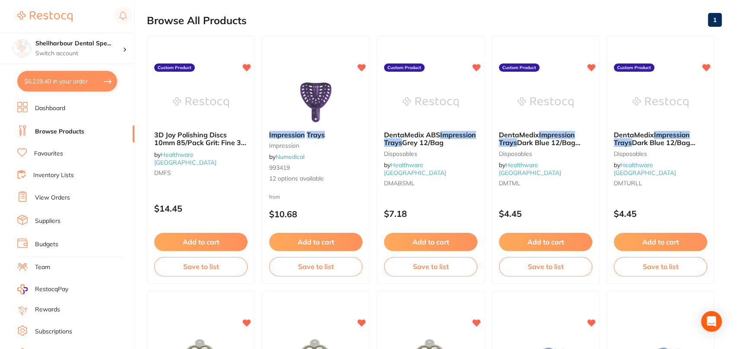
drag, startPoint x: 323, startPoint y: 127, endPoint x: 322, endPoint y: 131, distance: 4.4
click at [323, 128] on div "Impression Trays impression by Numedical 993419 12 options available" at bounding box center [315, 157] width 107 height 66
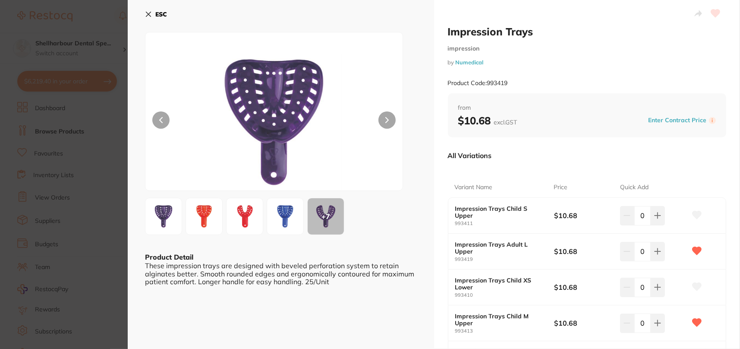
click at [211, 231] on img at bounding box center [204, 216] width 31 height 31
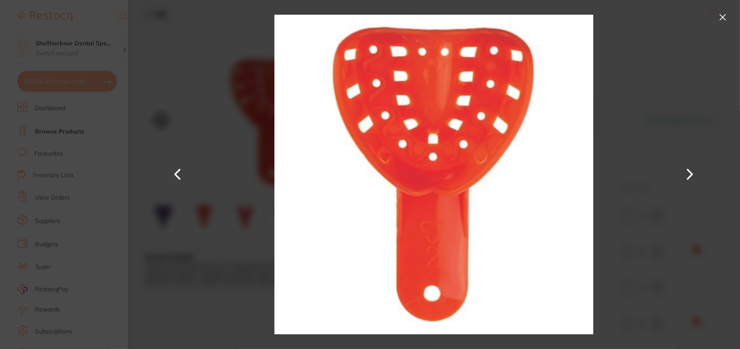
click at [249, 224] on div at bounding box center [434, 174] width 613 height 349
click at [212, 218] on div at bounding box center [434, 174] width 613 height 349
click at [728, 17] on button at bounding box center [723, 17] width 14 height 14
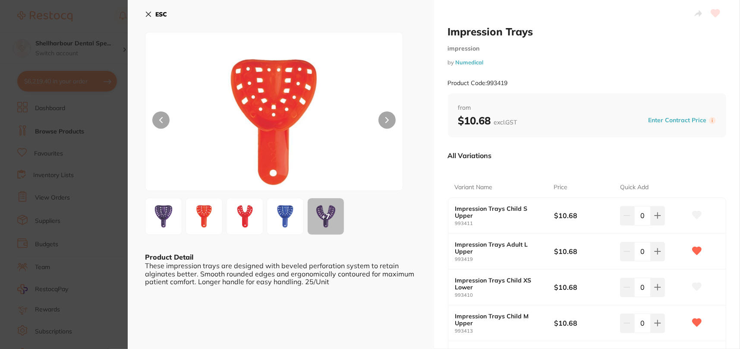
click at [107, 129] on section "Impression Trays impression by Numedical Product Code: 993419 ESC + 7 Product D…" at bounding box center [370, 174] width 740 height 349
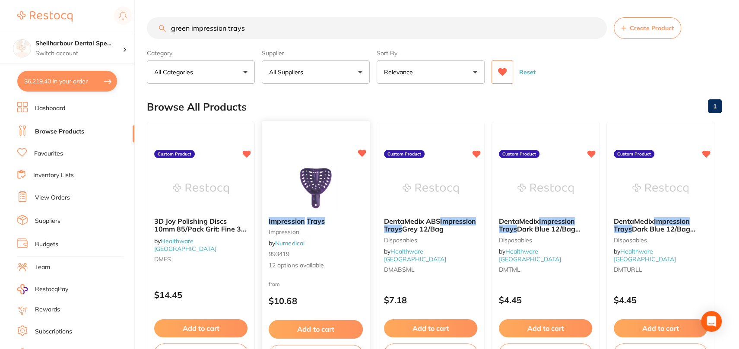
click at [321, 158] on div "Impression Trays impression by Numedical 993419 12 options available from $10.6…" at bounding box center [315, 245] width 109 height 251
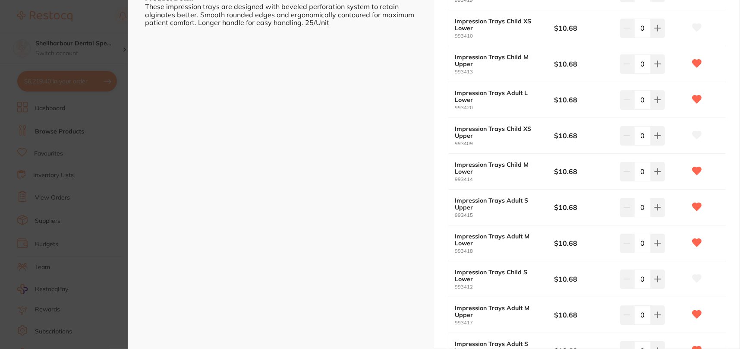
scroll to position [302, 0]
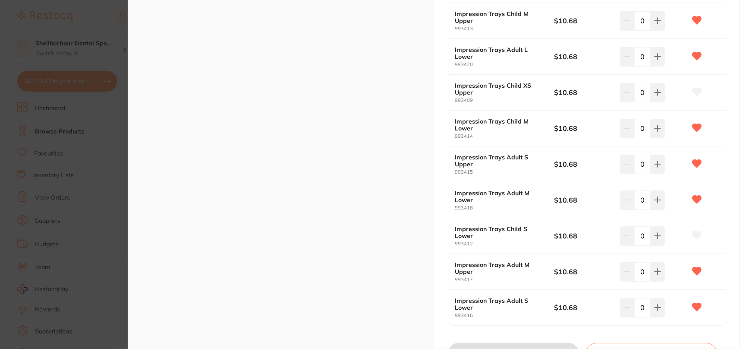
click at [70, 179] on section "Impression Trays impression by Numedical Product Code: 993419 ESC + 7 Product D…" at bounding box center [370, 174] width 740 height 349
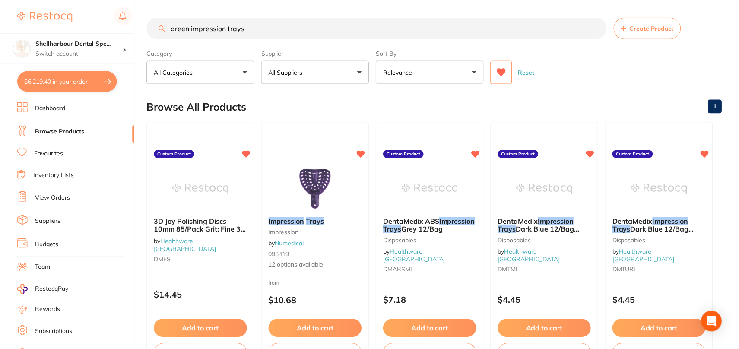
scroll to position [1, 0]
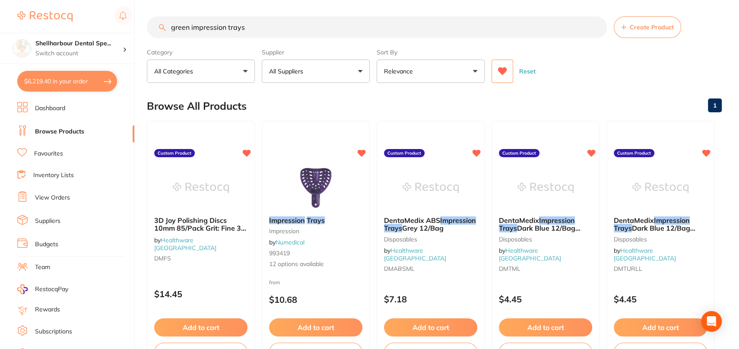
drag, startPoint x: 301, startPoint y: 25, endPoint x: -306, endPoint y: 11, distance: 607.5
click at [0, 11] on html "$6,219.40 Shellharbour Dental Spe... Switch account Shellharbour Dental Special…" at bounding box center [369, 173] width 739 height 349
type input "yello"
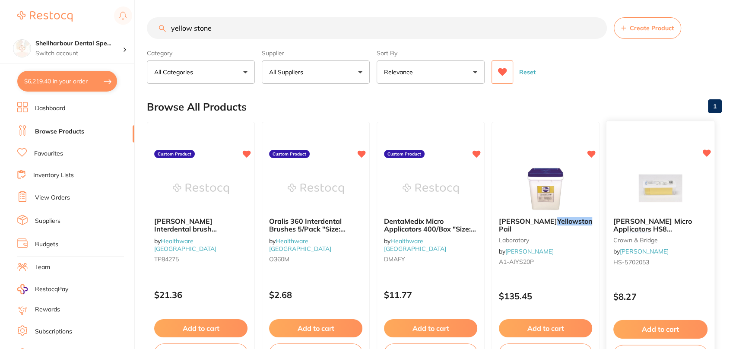
type input "yellow stone"
click at [555, 203] on img at bounding box center [545, 188] width 57 height 44
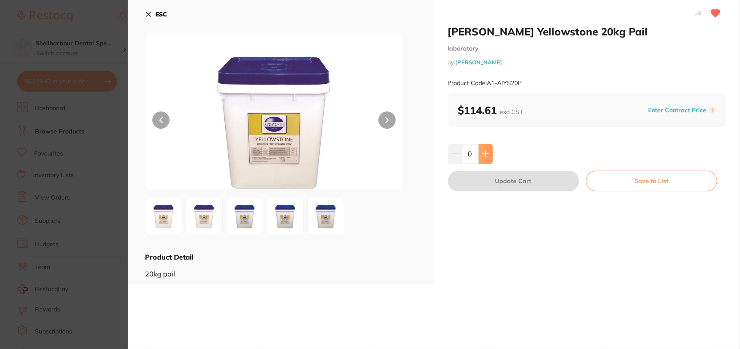
click at [488, 158] on button at bounding box center [486, 153] width 14 height 19
type input "1"
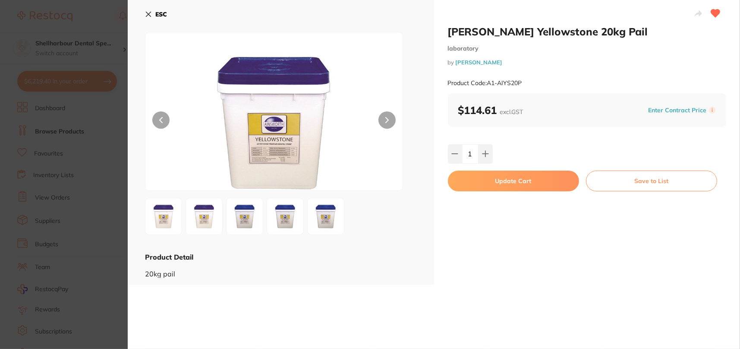
click at [503, 183] on button "Update Cart" at bounding box center [513, 181] width 131 height 21
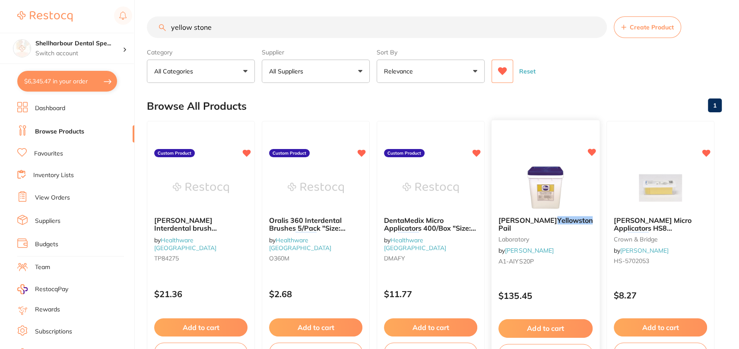
scroll to position [2286, 0]
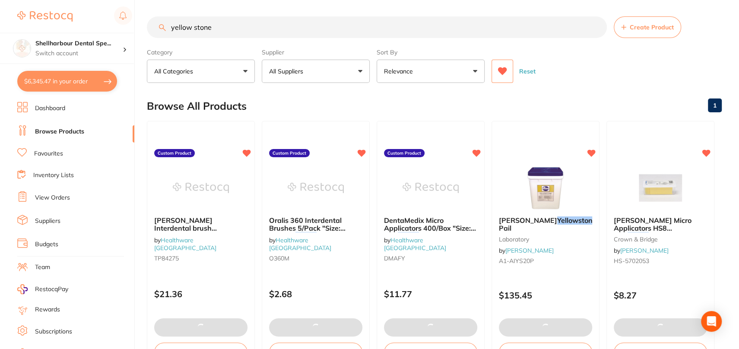
drag, startPoint x: 244, startPoint y: 27, endPoint x: -35, endPoint y: -3, distance: 280.8
click at [0, 0] on html "$6,345.47 Shellharbour Dental Spe... Switch account Shellharbour Dental Special…" at bounding box center [369, 173] width 739 height 349
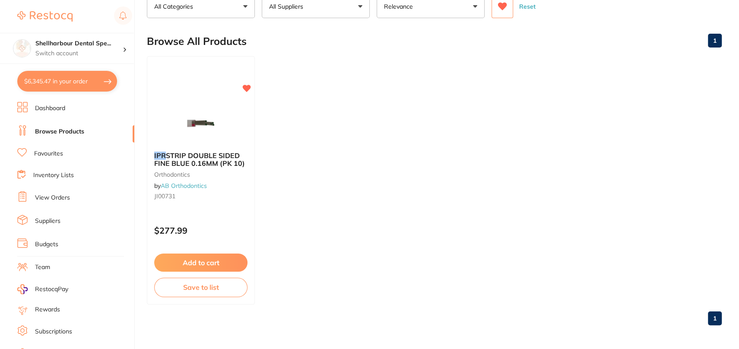
scroll to position [0, 0]
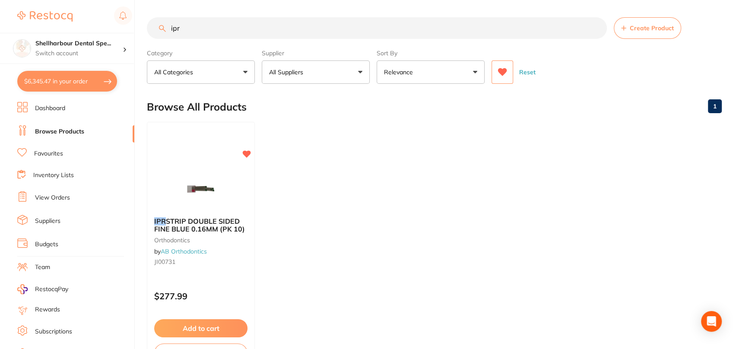
click at [504, 73] on icon at bounding box center [501, 72] width 9 height 9
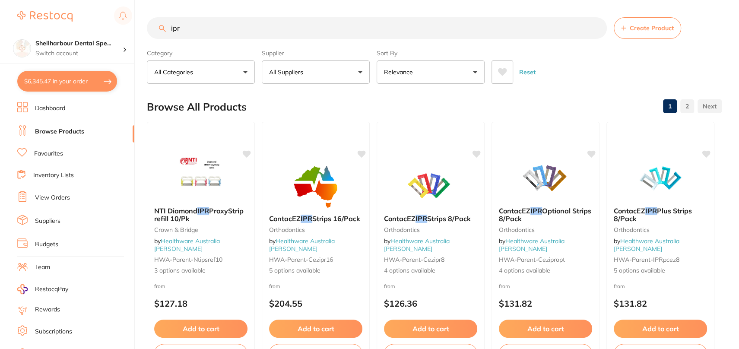
click at [291, 29] on input "ipr" at bounding box center [377, 28] width 460 height 22
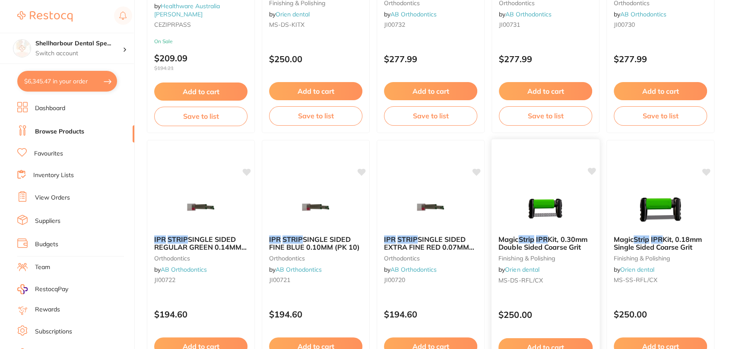
scroll to position [561, 0]
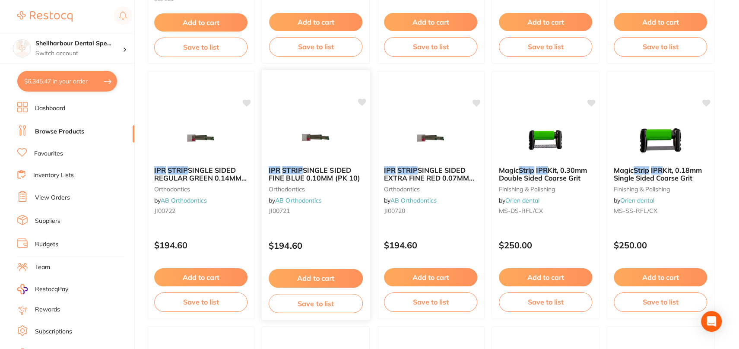
type input "ipr strips"
click at [360, 104] on icon at bounding box center [361, 102] width 9 height 9
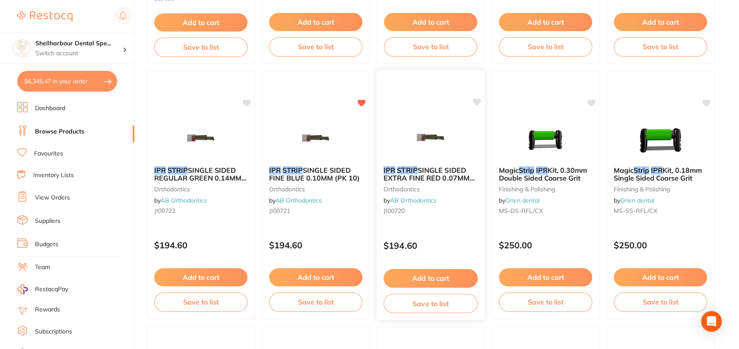
click at [479, 102] on icon at bounding box center [477, 101] width 8 height 7
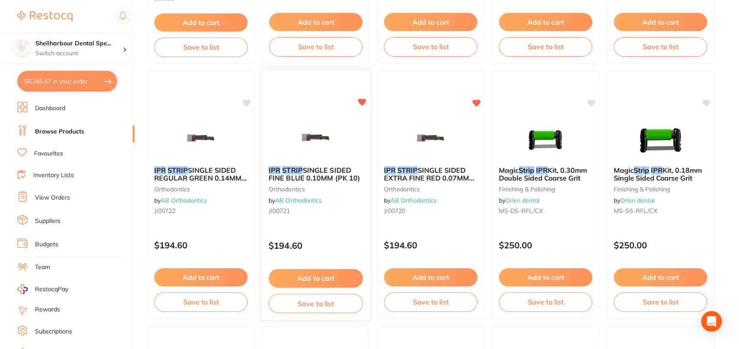
click at [328, 139] on img at bounding box center [315, 137] width 57 height 44
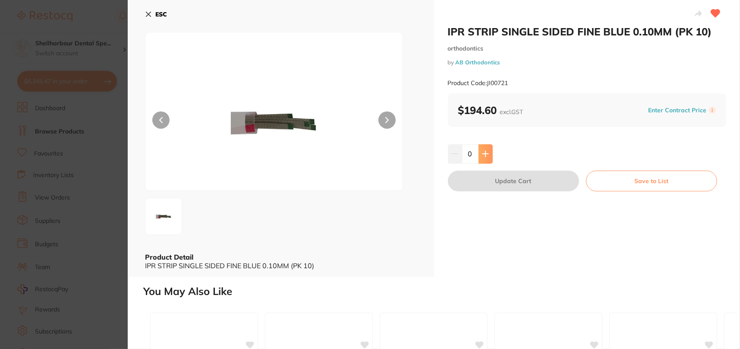
click at [486, 153] on icon at bounding box center [486, 154] width 6 height 6
type input "1"
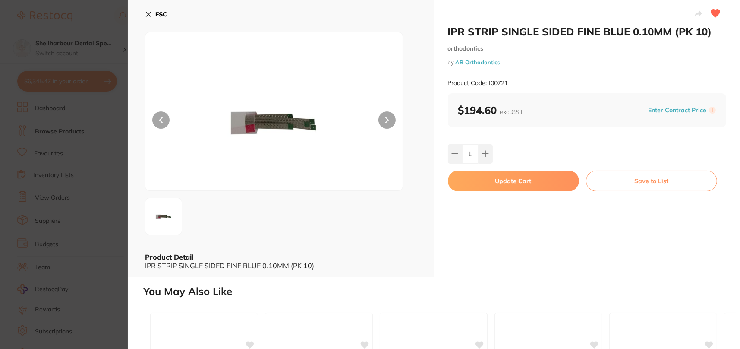
click at [490, 172] on button "Update Cart" at bounding box center [513, 181] width 131 height 21
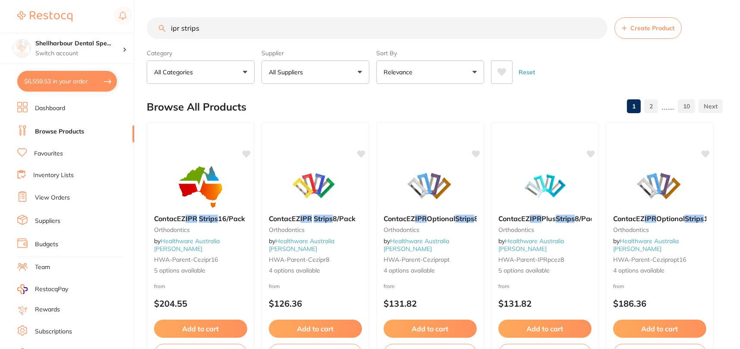
checkbox input "false"
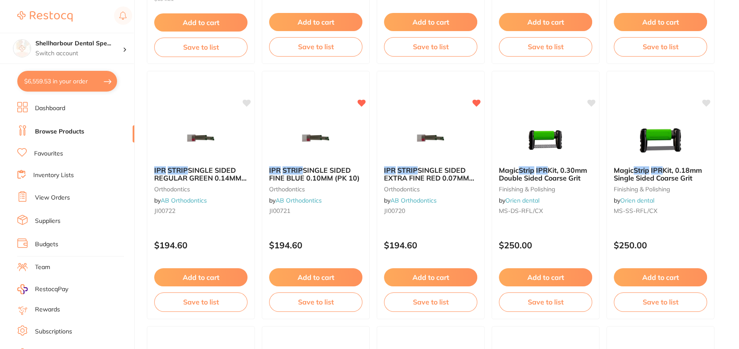
drag, startPoint x: 424, startPoint y: 122, endPoint x: 431, endPoint y: 117, distance: 8.4
click at [425, 122] on img at bounding box center [430, 137] width 56 height 43
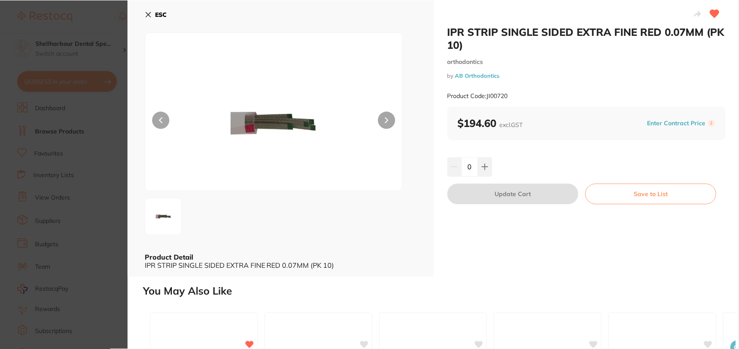
scroll to position [2290, 0]
drag, startPoint x: 475, startPoint y: 165, endPoint x: 477, endPoint y: 170, distance: 5.2
click at [475, 165] on input "0" at bounding box center [469, 166] width 16 height 19
click at [482, 167] on icon at bounding box center [484, 166] width 7 height 7
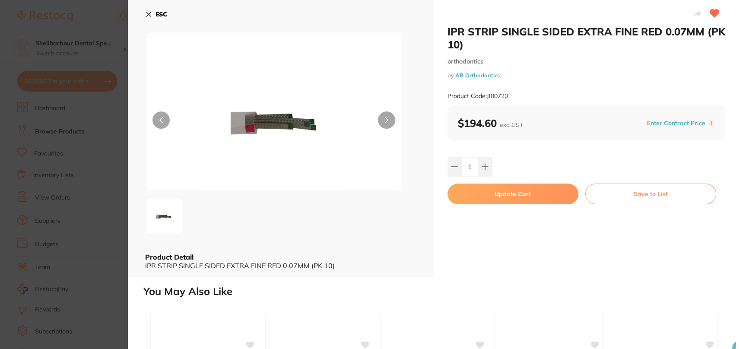
type input "1"
click at [494, 196] on button "Update Cart" at bounding box center [512, 193] width 131 height 21
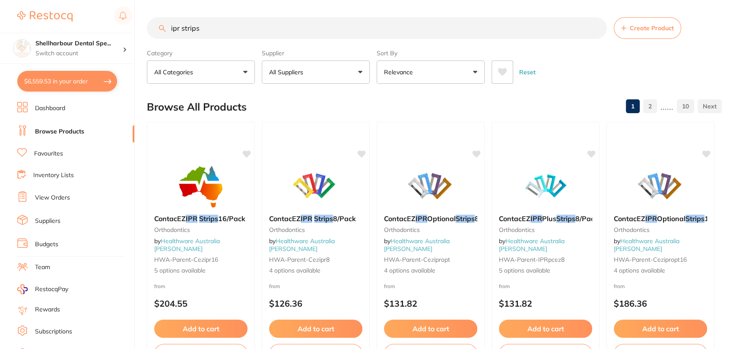
click at [506, 77] on button at bounding box center [502, 71] width 22 height 23
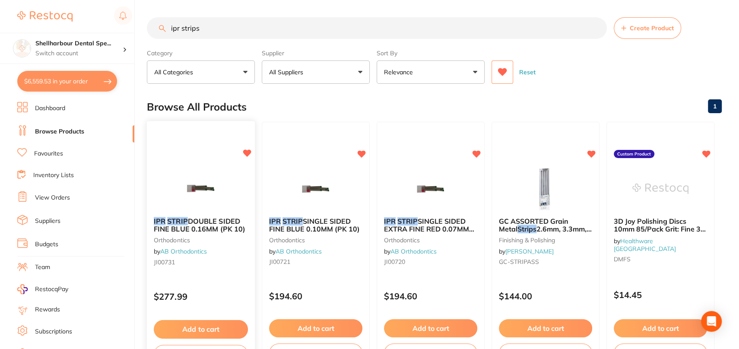
click at [246, 155] on icon at bounding box center [247, 152] width 8 height 7
drag, startPoint x: 310, startPoint y: 25, endPoint x: -56, endPoint y: 14, distance: 365.8
click at [0, 14] on html "$6,559.53 Shellharbour Dental Spe... Switch account Shellharbour Dental Special…" at bounding box center [369, 174] width 739 height 349
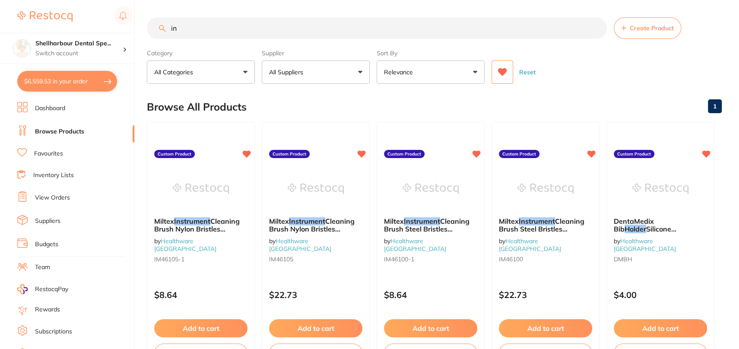
type input "i"
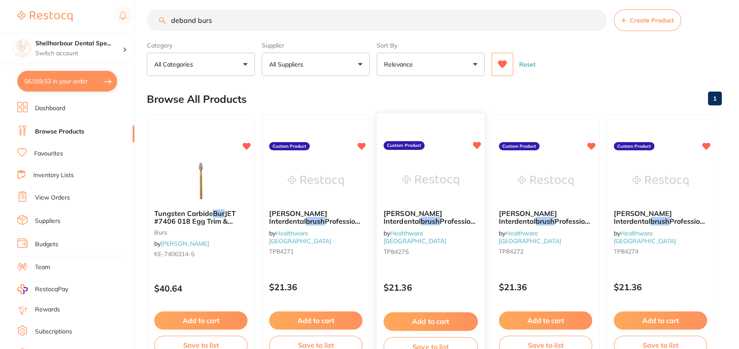
scroll to position [259, 0]
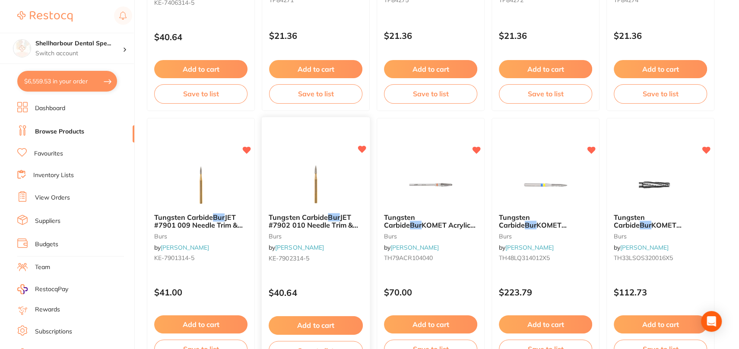
type input "deband burs"
click at [327, 182] on img at bounding box center [315, 184] width 57 height 44
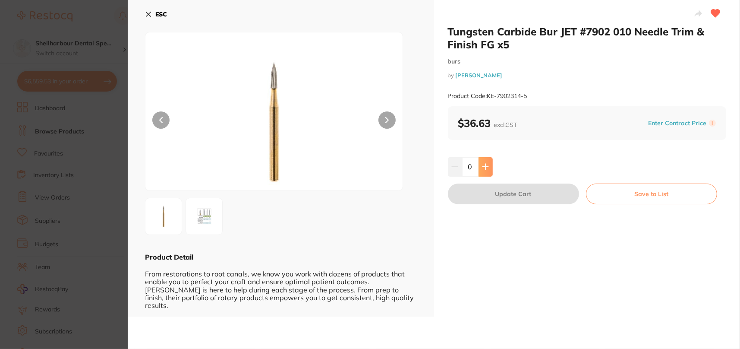
click at [489, 165] on button at bounding box center [486, 166] width 14 height 19
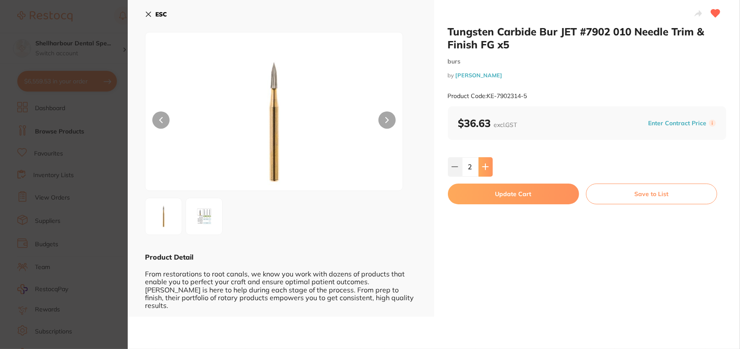
click at [489, 165] on button at bounding box center [486, 166] width 14 height 19
click at [488, 165] on button at bounding box center [486, 166] width 14 height 19
type input "5"
click at [483, 196] on button "Update Cart" at bounding box center [513, 193] width 131 height 21
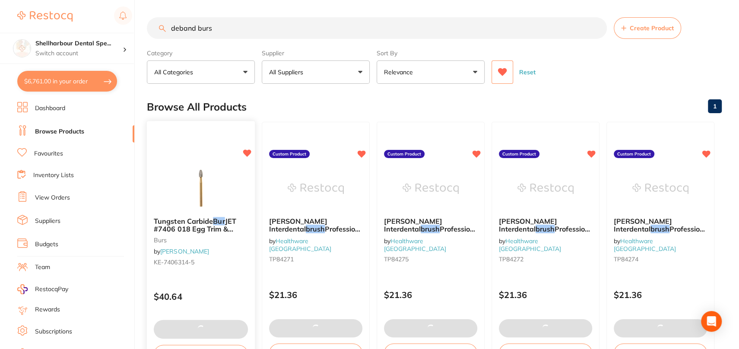
click at [208, 158] on div "Tungsten Carbide Bur JET #7406 018 Egg Trim & Finish FG x 5 burs by Henry Schei…" at bounding box center [200, 245] width 109 height 251
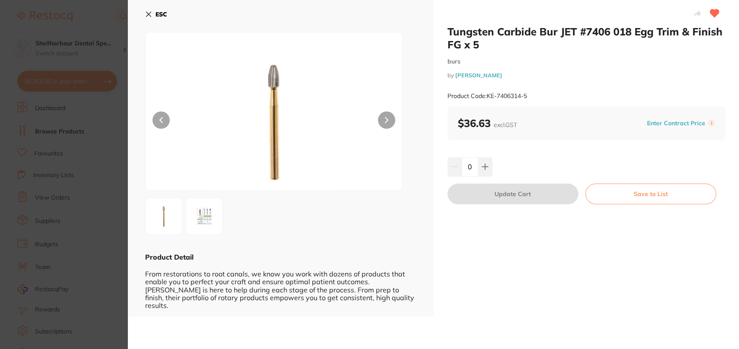
click at [474, 169] on input "0" at bounding box center [469, 166] width 16 height 19
click at [482, 169] on icon at bounding box center [484, 166] width 7 height 7
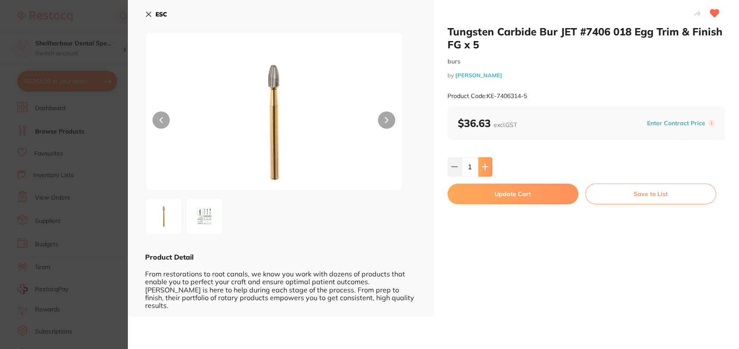
click at [482, 169] on icon at bounding box center [484, 166] width 7 height 7
click at [452, 166] on icon at bounding box center [454, 166] width 7 height 7
type input "1"
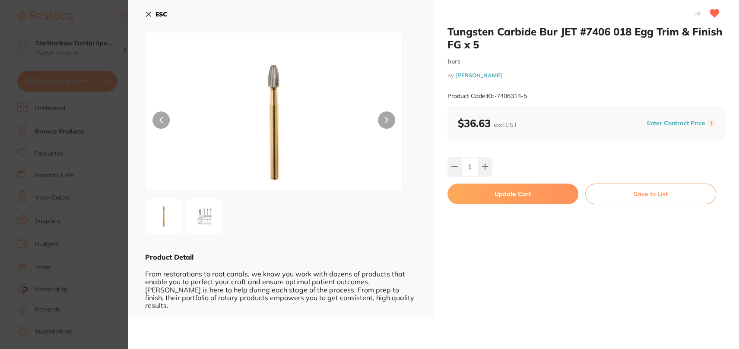
click at [148, 16] on icon at bounding box center [148, 14] width 5 height 5
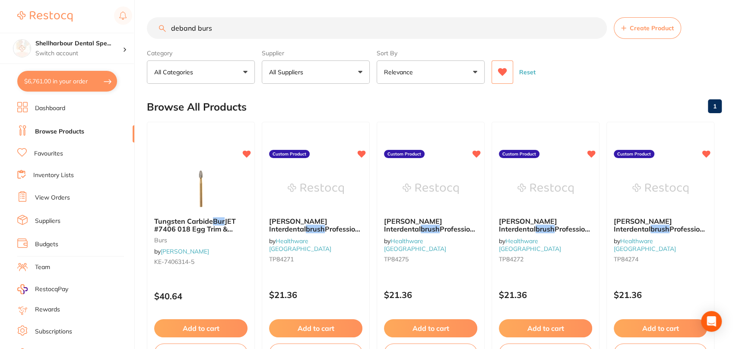
drag, startPoint x: 236, startPoint y: 30, endPoint x: -205, endPoint y: 34, distance: 441.2
click at [0, 34] on html "$6,761.00 Shellharbour Dental Spe... Switch account Shellharbour Dental Special…" at bounding box center [369, 174] width 739 height 349
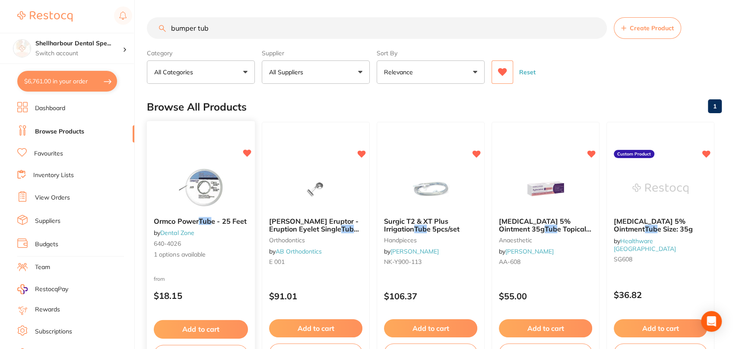
click at [207, 186] on img at bounding box center [200, 188] width 57 height 44
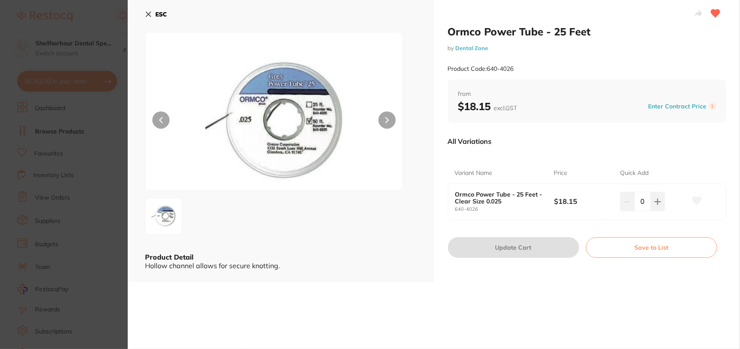
click at [79, 152] on section "Ormco Power Tube - 25 Feet by Dental Zone Product Code: 640-4026 ESC Product De…" at bounding box center [370, 174] width 740 height 349
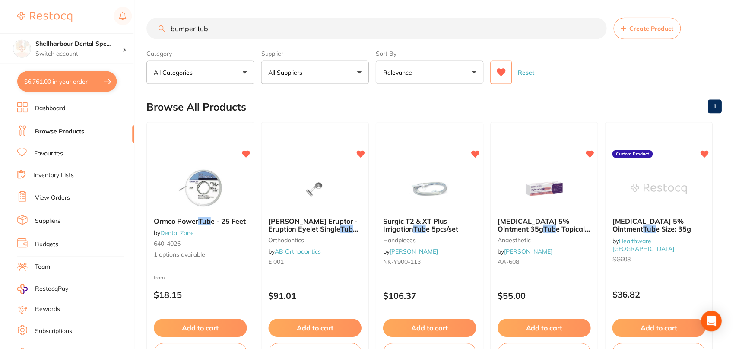
scroll to position [5, 0]
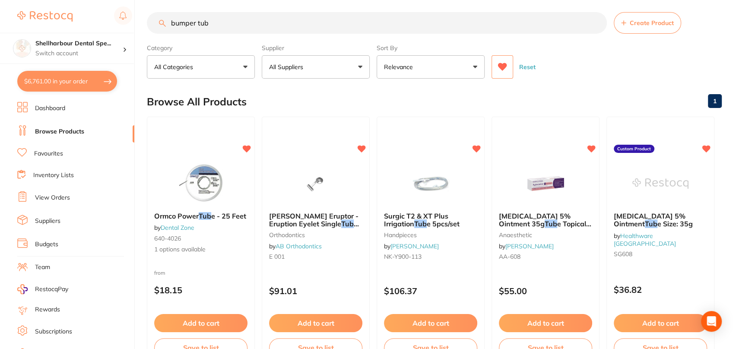
drag, startPoint x: 212, startPoint y: 23, endPoint x: 198, endPoint y: 22, distance: 14.3
click at [198, 23] on input "bumper tub" at bounding box center [377, 23] width 460 height 22
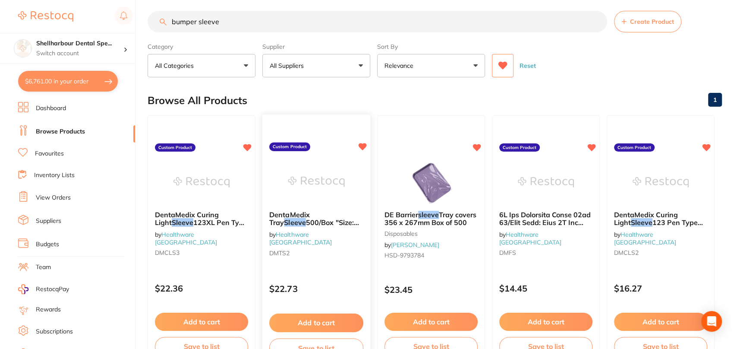
scroll to position [0, 0]
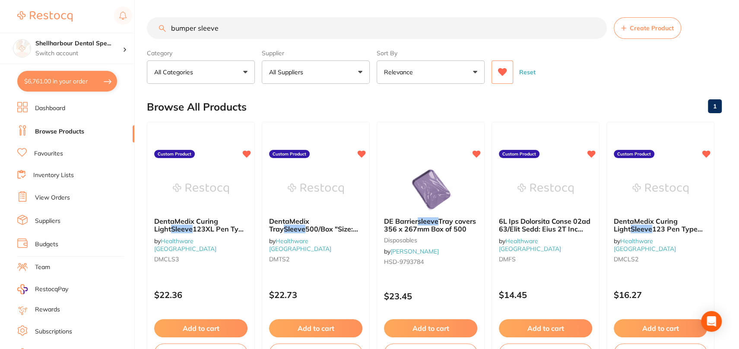
drag, startPoint x: 244, startPoint y: 30, endPoint x: 195, endPoint y: 27, distance: 49.8
click at [195, 27] on input "bumper sleeve" at bounding box center [377, 28] width 460 height 22
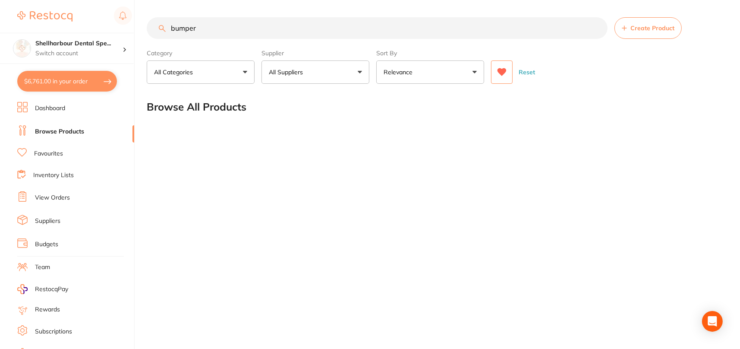
drag, startPoint x: 246, startPoint y: 27, endPoint x: -79, endPoint y: 27, distance: 325.5
click at [0, 27] on html "$6,761.00 Shellharbour Dental Spe... Switch account Shellharbour Dental Special…" at bounding box center [370, 174] width 740 height 349
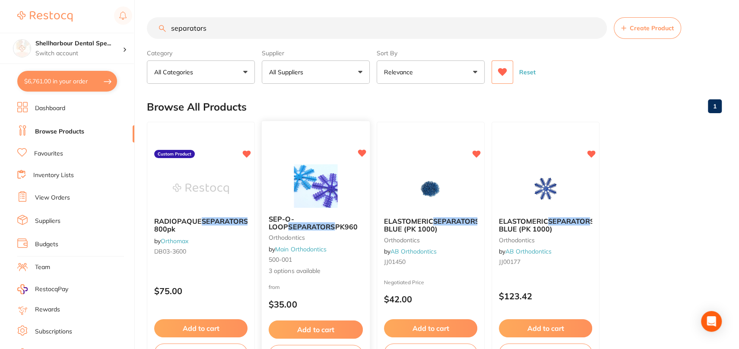
type input "separators"
click at [311, 189] on img at bounding box center [315, 186] width 57 height 44
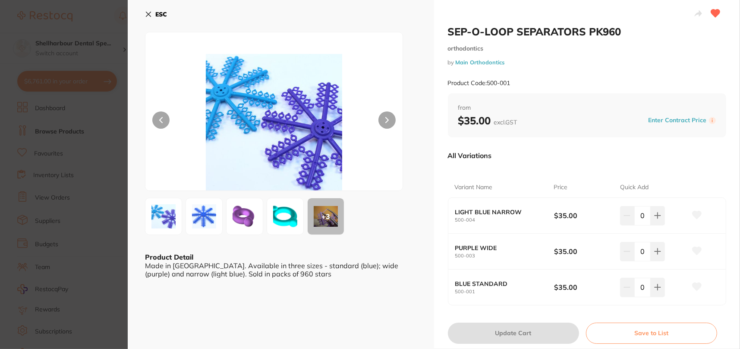
click at [152, 13] on button "ESC" at bounding box center [156, 14] width 22 height 15
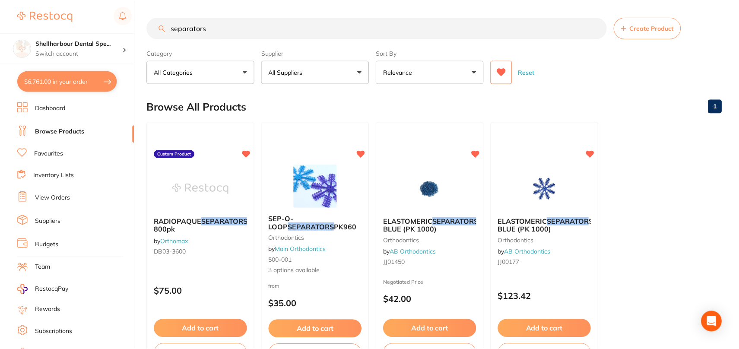
scroll to position [6, 0]
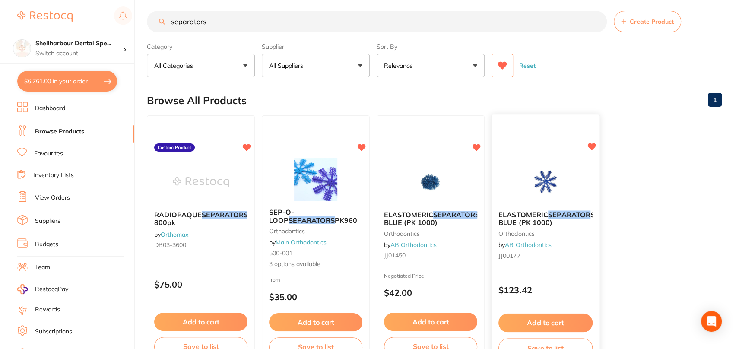
click at [556, 191] on img at bounding box center [545, 182] width 57 height 44
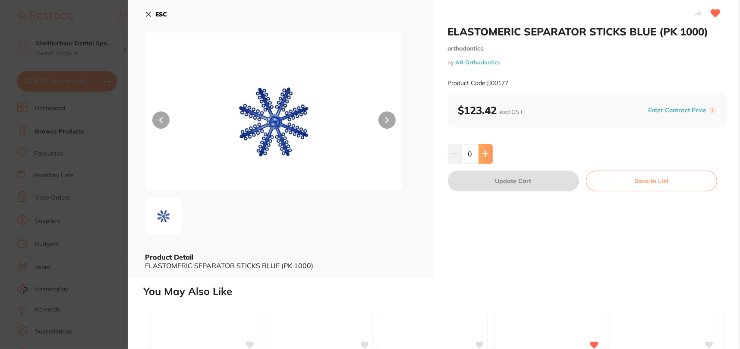
click at [481, 157] on button at bounding box center [486, 153] width 14 height 19
type input "1"
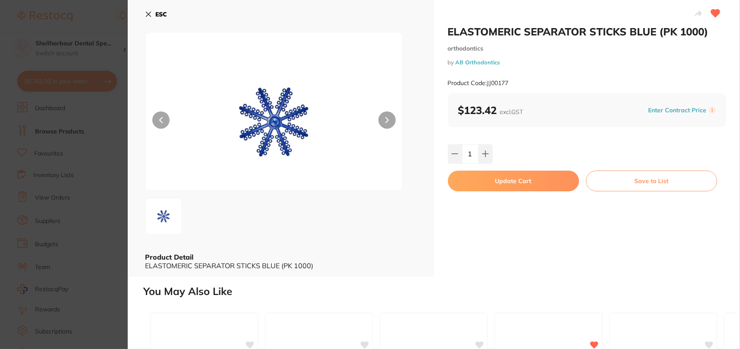
click at [483, 179] on button "Update Cart" at bounding box center [513, 181] width 131 height 21
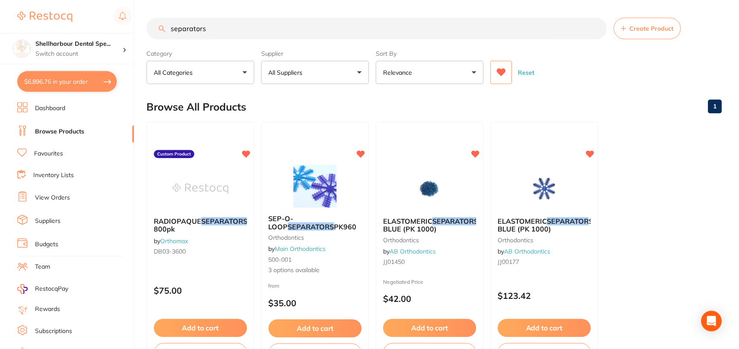
scroll to position [6, 0]
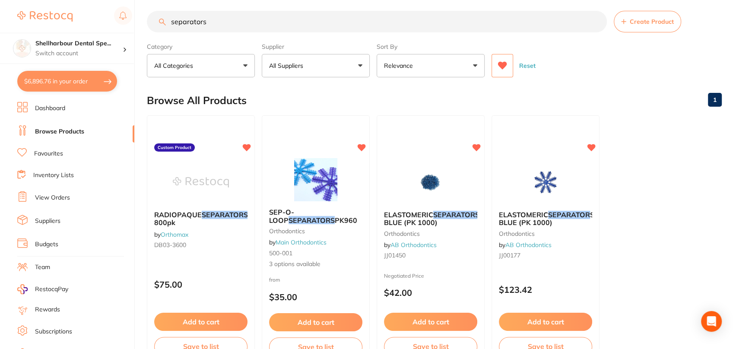
drag, startPoint x: 209, startPoint y: 20, endPoint x: -50, endPoint y: 0, distance: 259.3
click at [0, 0] on html "$6,896.76 Shellharbour Dental Spe... Switch account Shellharbour Dental Special…" at bounding box center [369, 168] width 739 height 349
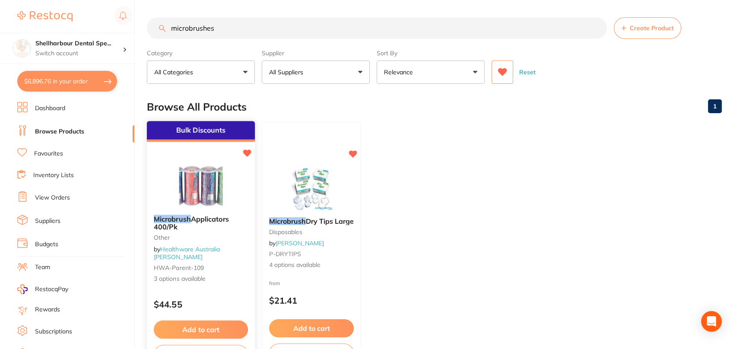
type input "microbrushes"
click at [186, 193] on img at bounding box center [200, 186] width 57 height 44
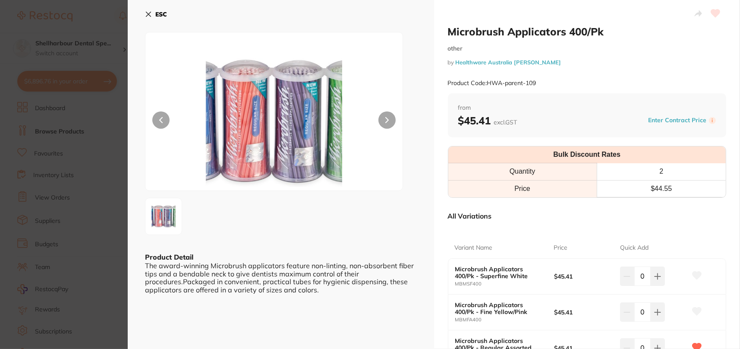
scroll to position [173, 0]
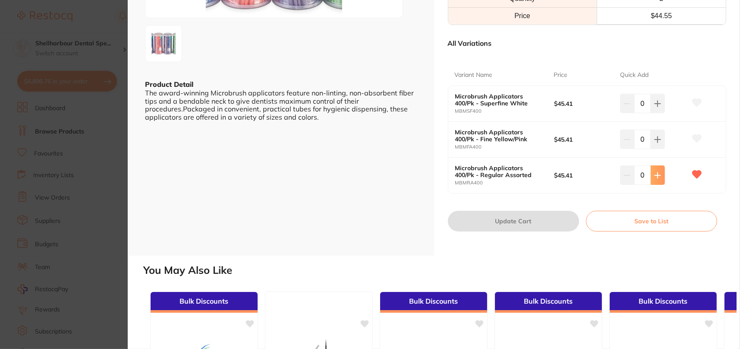
click at [658, 179] on button at bounding box center [658, 174] width 14 height 19
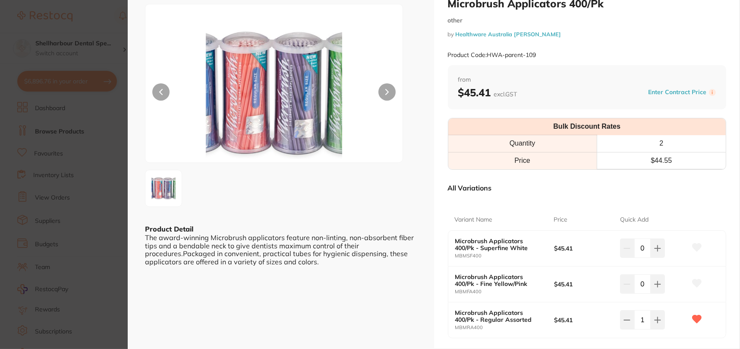
scroll to position [43, 0]
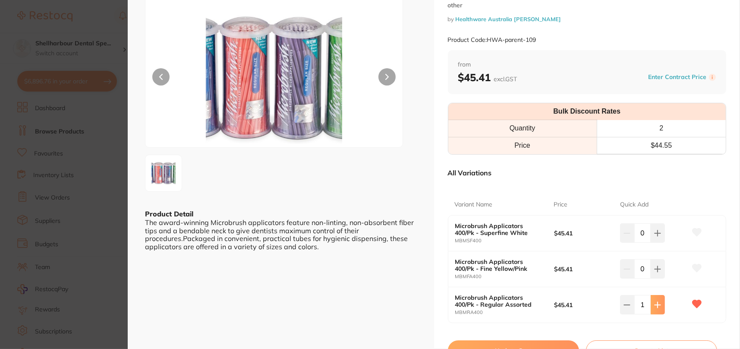
click at [654, 298] on button at bounding box center [658, 304] width 14 height 19
click at [624, 307] on icon at bounding box center [627, 304] width 7 height 7
click at [653, 312] on button at bounding box center [658, 304] width 14 height 19
type input "2"
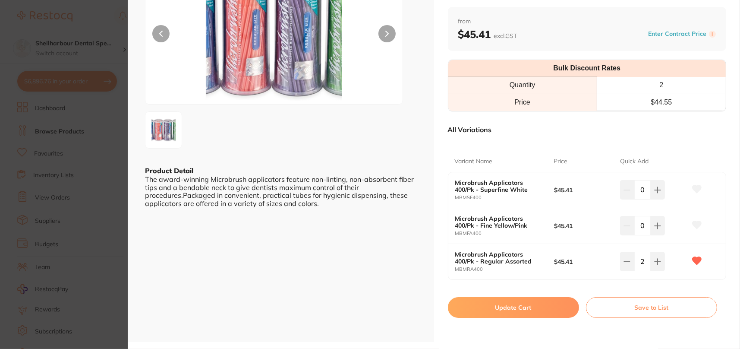
scroll to position [0, 0]
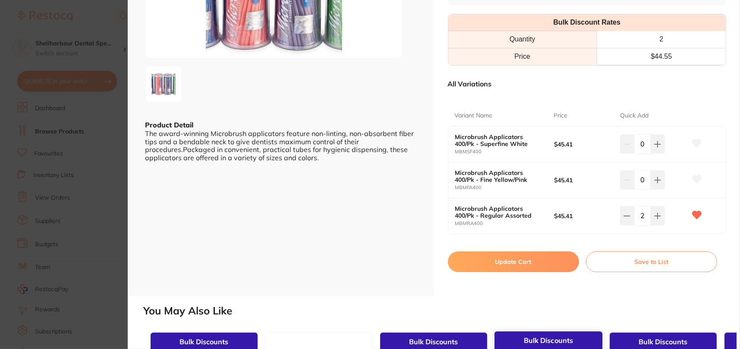
scroll to position [216, 0]
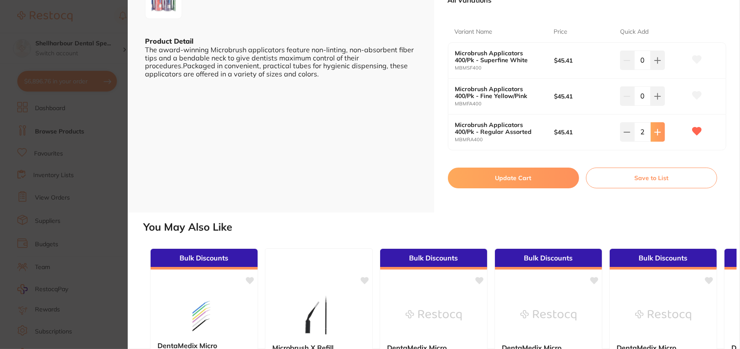
click at [651, 134] on button at bounding box center [658, 131] width 14 height 19
type input "3"
click at [518, 175] on button "Update Cart" at bounding box center [513, 177] width 131 height 21
checkbox input "false"
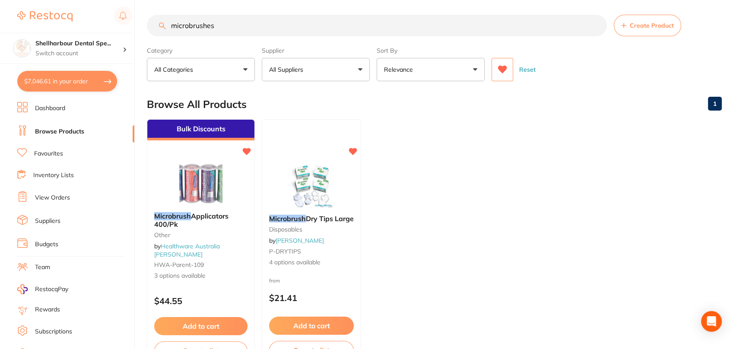
scroll to position [2412, 0]
drag, startPoint x: 183, startPoint y: 23, endPoint x: -141, endPoint y: 16, distance: 323.4
click at [0, 16] on html "$7,043.77 Shellharbour Dental Spe... Switch account Shellharbour Dental Special…" at bounding box center [369, 171] width 739 height 349
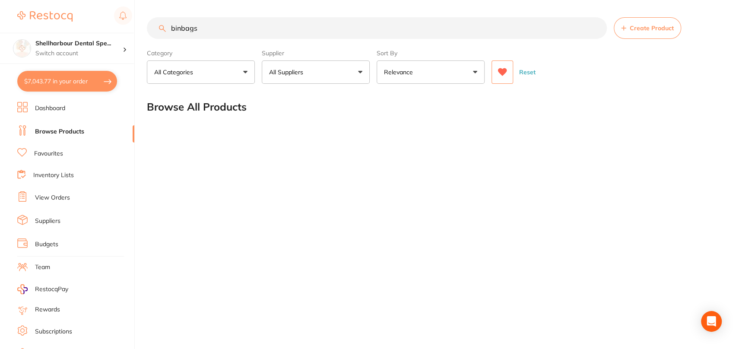
scroll to position [0, 0]
drag, startPoint x: 215, startPoint y: 28, endPoint x: 0, endPoint y: 24, distance: 214.6
click at [12, 22] on div "$7,043.77 Shellharbour Dental Spe... Switch account Shellharbour Dental Special…" at bounding box center [370, 174] width 740 height 349
type input "bin"
drag, startPoint x: 279, startPoint y: 32, endPoint x: 40, endPoint y: 40, distance: 239.3
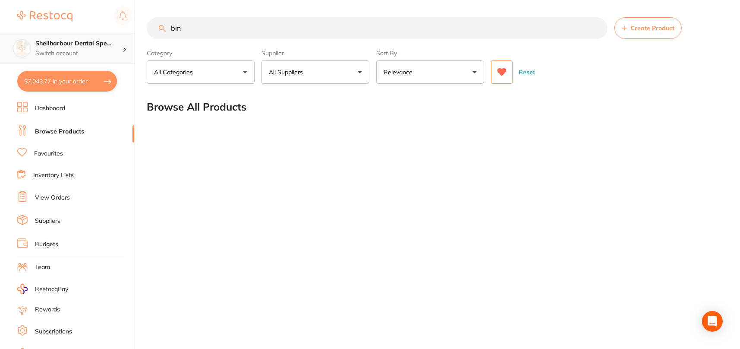
click at [66, 38] on div "$7,043.77 Shellharbour Dental Spe... Switch account Shellharbour Dental Special…" at bounding box center [370, 174] width 740 height 349
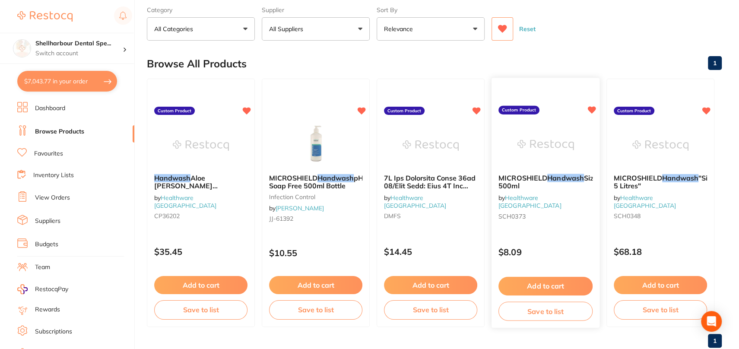
scroll to position [66, 0]
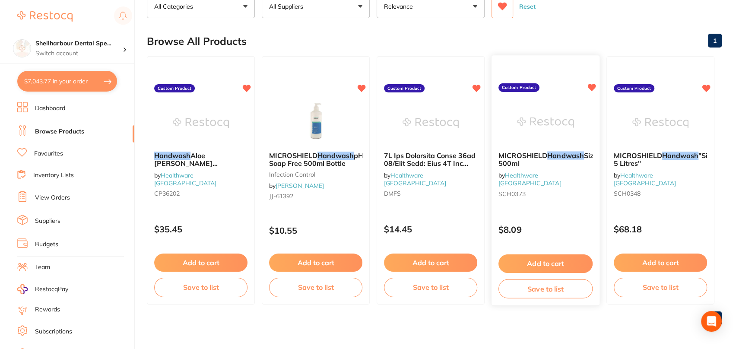
type input "handwash"
click at [587, 154] on b "MICROSHIELD Handwash Size: 500ml" at bounding box center [545, 159] width 94 height 16
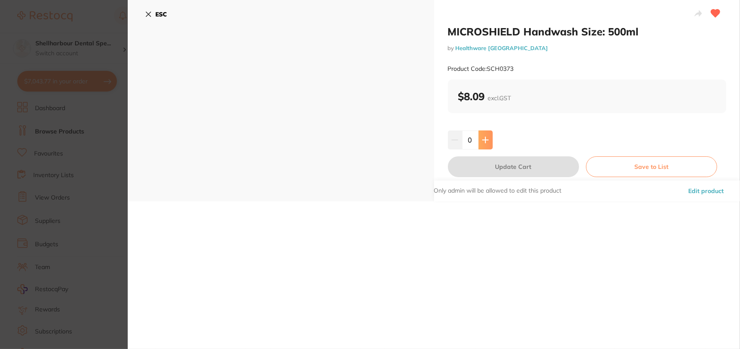
click at [489, 137] on button at bounding box center [486, 139] width 14 height 19
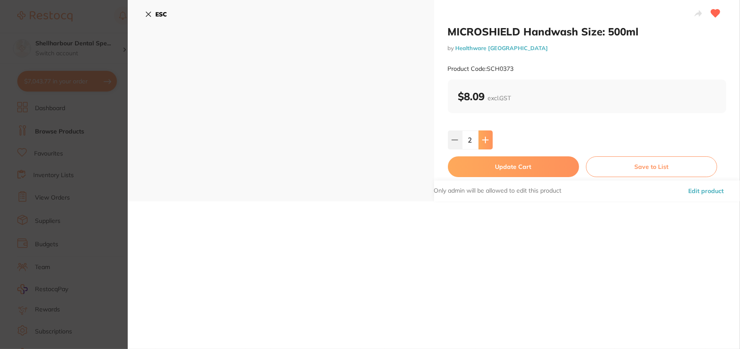
click at [489, 137] on button at bounding box center [486, 139] width 14 height 19
type input "5"
click at [486, 164] on button "Update Cart" at bounding box center [513, 166] width 131 height 21
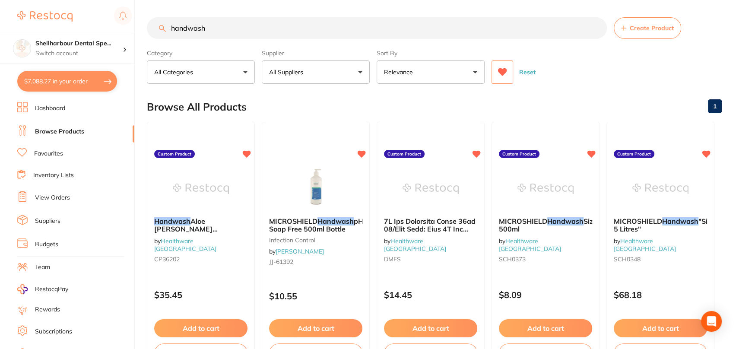
drag, startPoint x: 98, startPoint y: 25, endPoint x: -26, endPoint y: 16, distance: 125.0
click at [0, 16] on html "$7,088.27 Shellharbour Dental Spe... Switch account Shellharbour Dental Special…" at bounding box center [369, 174] width 739 height 349
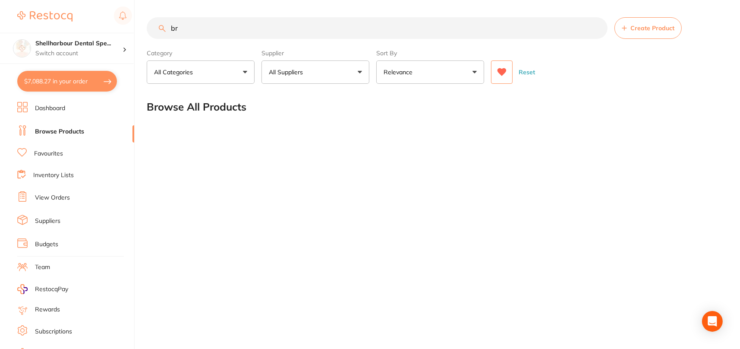
type input "b"
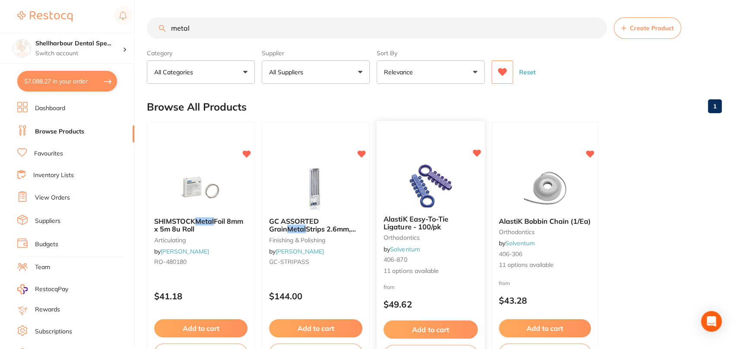
type input "metal"
click at [390, 199] on div at bounding box center [430, 186] width 108 height 44
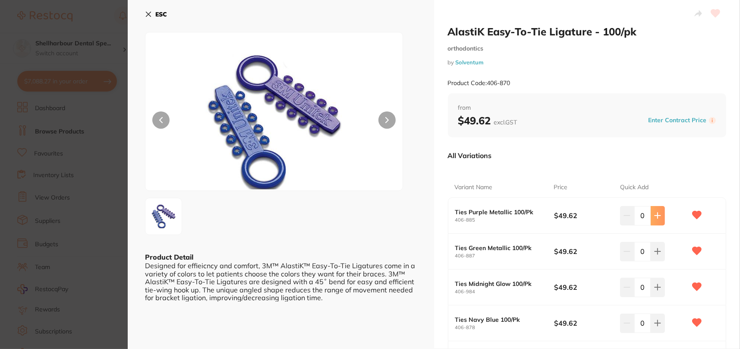
click at [661, 221] on button at bounding box center [658, 215] width 14 height 19
type input "1"
click at [658, 254] on icon at bounding box center [657, 251] width 7 height 7
type input "1"
click at [660, 292] on button at bounding box center [658, 287] width 14 height 19
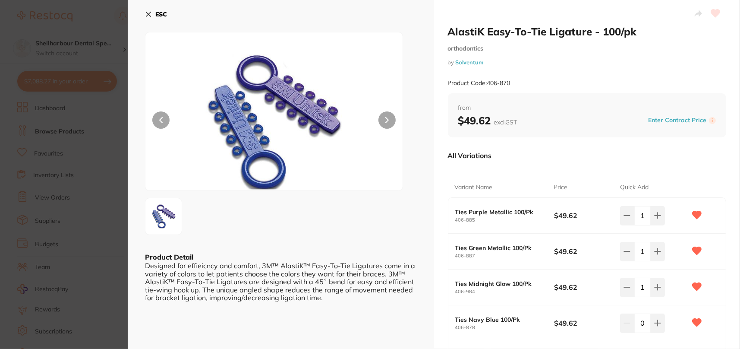
type input "1"
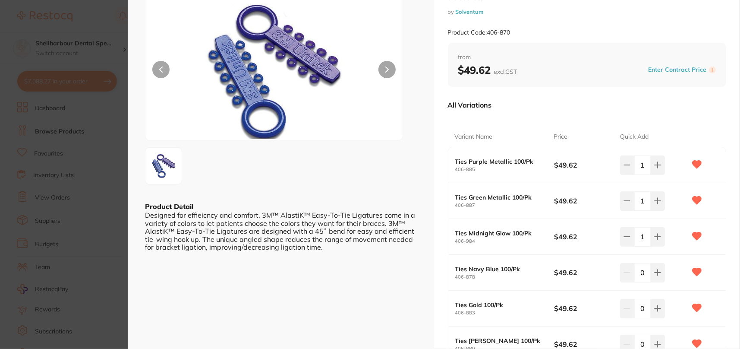
scroll to position [86, 0]
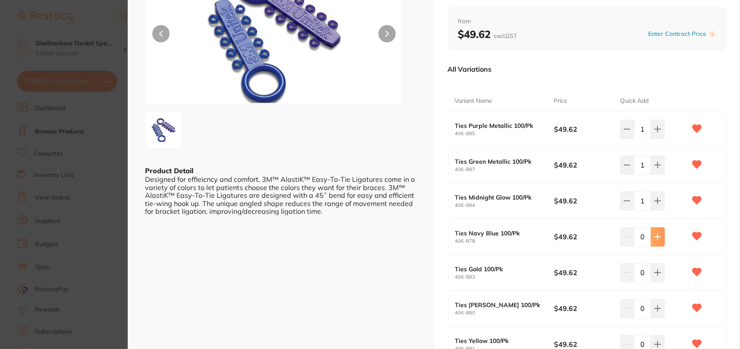
click at [661, 243] on button at bounding box center [658, 236] width 14 height 19
type input "1"
drag, startPoint x: 622, startPoint y: 164, endPoint x: 603, endPoint y: 156, distance: 19.7
click at [621, 164] on button at bounding box center [627, 164] width 14 height 19
type input "0"
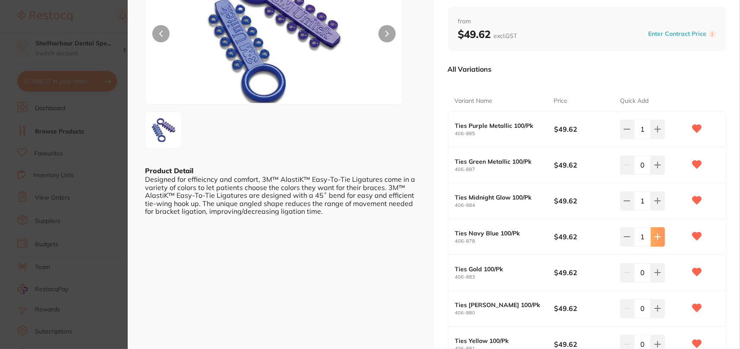
click at [654, 233] on icon at bounding box center [657, 236] width 7 height 7
type input "2"
click at [657, 203] on icon at bounding box center [658, 201] width 6 height 6
type input "2"
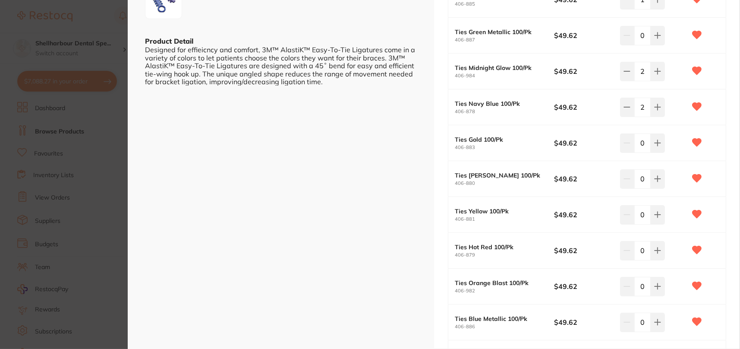
scroll to position [259, 0]
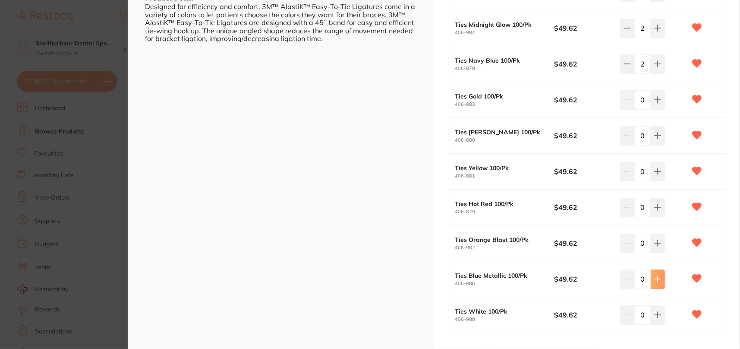
click at [651, 284] on button at bounding box center [658, 278] width 14 height 19
click at [651, 283] on button at bounding box center [658, 278] width 14 height 19
type input "2"
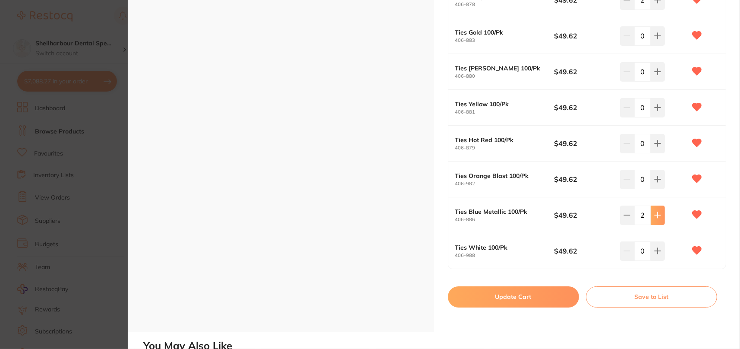
scroll to position [345, 0]
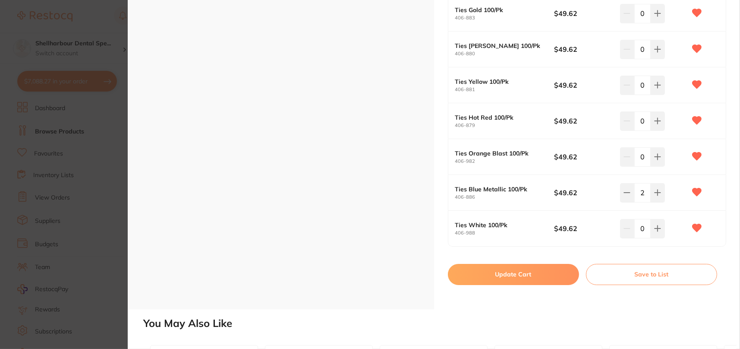
click at [521, 277] on button "Update Cart" at bounding box center [513, 274] width 131 height 21
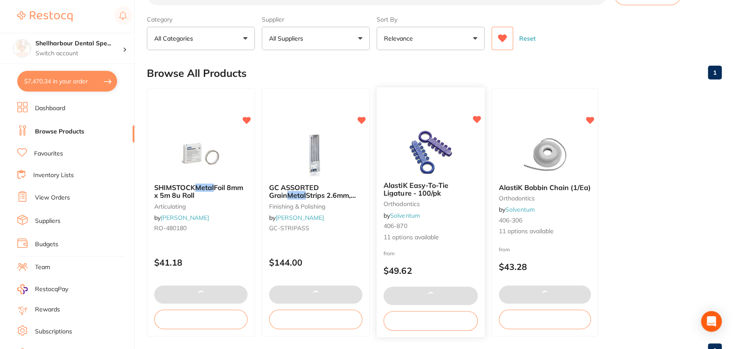
scroll to position [66, 0]
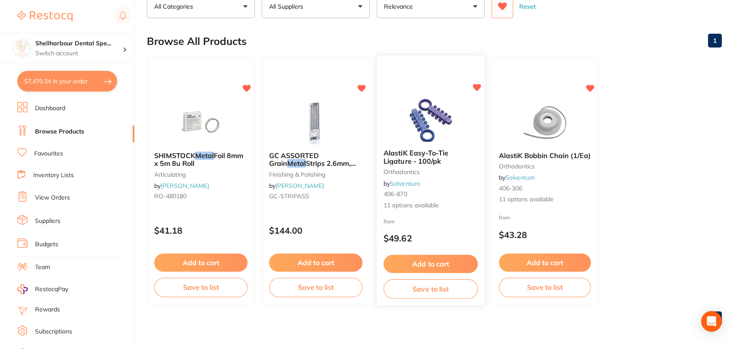
click at [424, 116] on img at bounding box center [430, 120] width 57 height 44
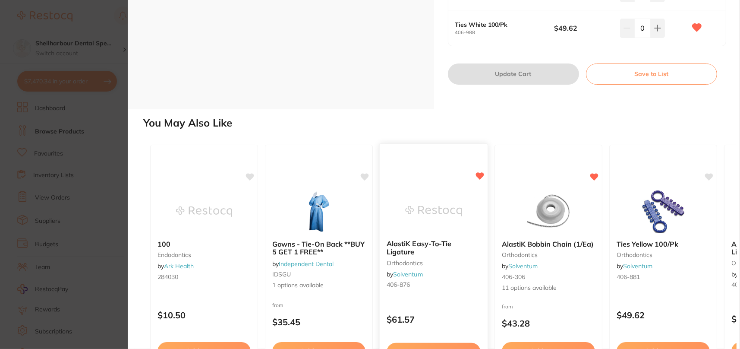
scroll to position [599, 0]
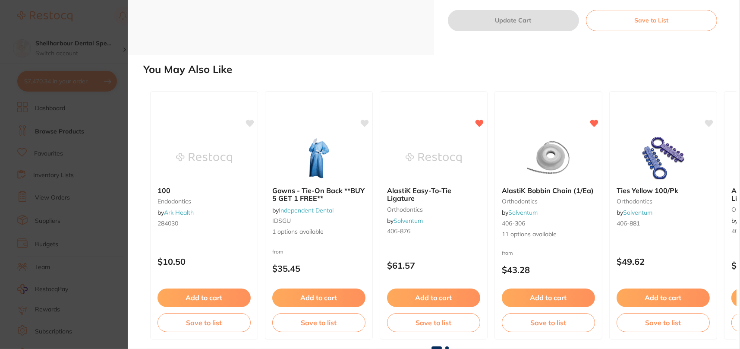
click at [447, 347] on span at bounding box center [446, 347] width 3 height 3
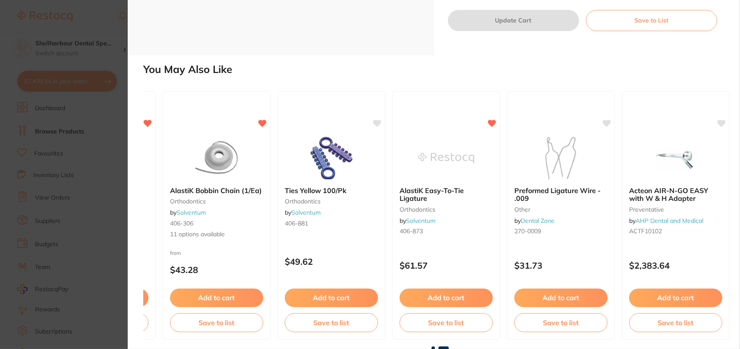
scroll to position [0, 334]
click at [36, 158] on section "AlastiK Easy-To-Tie Ligature - 100/pk orthodontics by Solventum Product Code: 4…" at bounding box center [370, 174] width 740 height 349
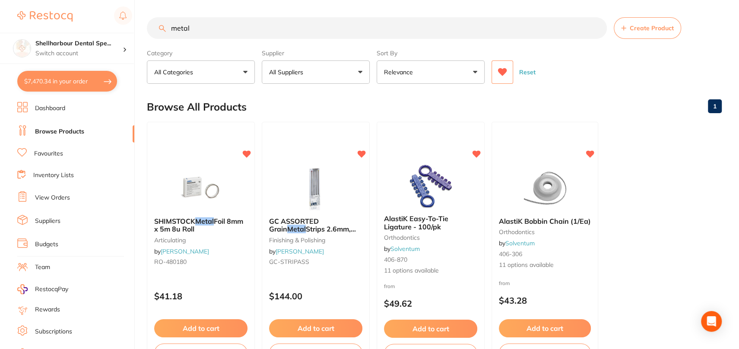
drag, startPoint x: 225, startPoint y: 28, endPoint x: 29, endPoint y: 11, distance: 196.7
click at [41, 15] on div "$7,470.34 Shellharbour Dental Spe... Switch account Shellharbour Dental Special…" at bounding box center [369, 174] width 739 height 349
type input "j"
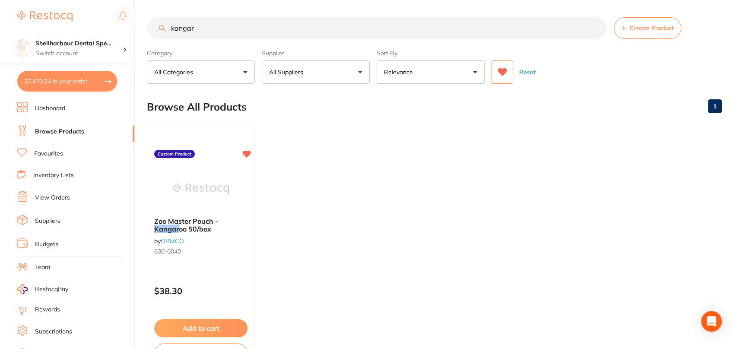
type input "kangar"
click at [213, 215] on div "Zoo Master Pouch - Kangar oo 50/box by ORMCO 630-0040" at bounding box center [200, 237] width 107 height 55
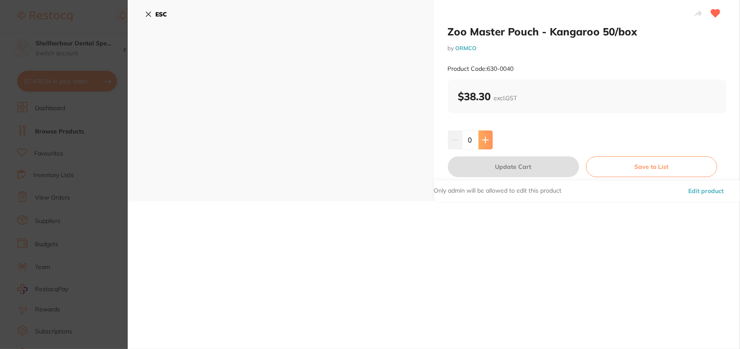
click at [485, 142] on icon at bounding box center [485, 139] width 7 height 7
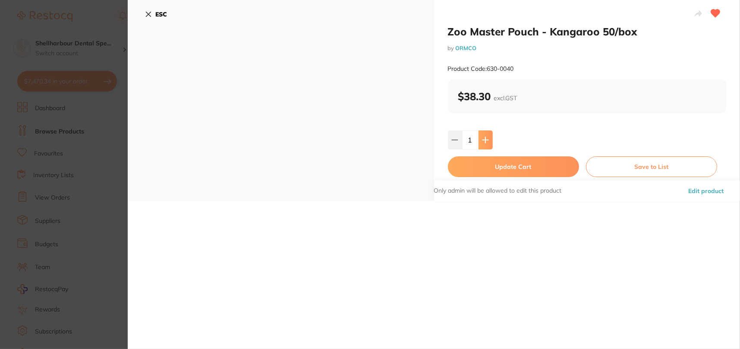
click at [485, 142] on icon at bounding box center [485, 139] width 7 height 7
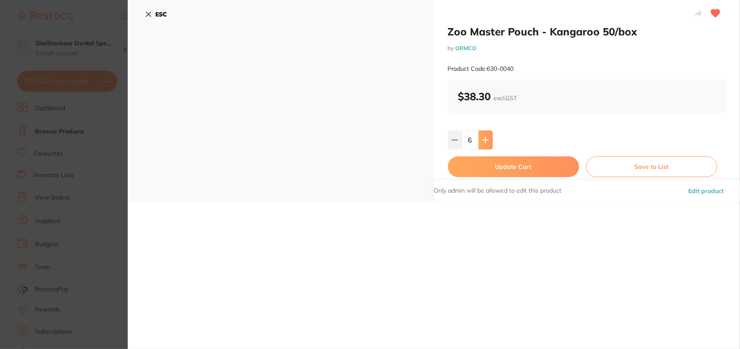
click at [485, 142] on icon at bounding box center [485, 139] width 7 height 7
type input "8"
click at [485, 156] on button "Update Cart" at bounding box center [513, 166] width 131 height 21
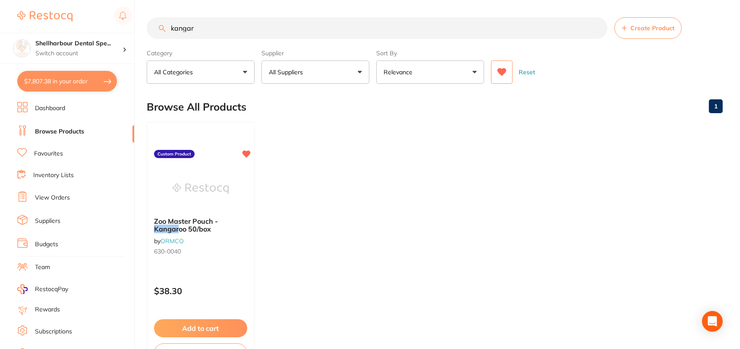
checkbox input "false"
click at [481, 164] on ul "Zoo Master Pouch - Kangar oo 50/box by ORMCO 630-0040 Custom Product $38.30 Add…" at bounding box center [434, 245] width 575 height 248
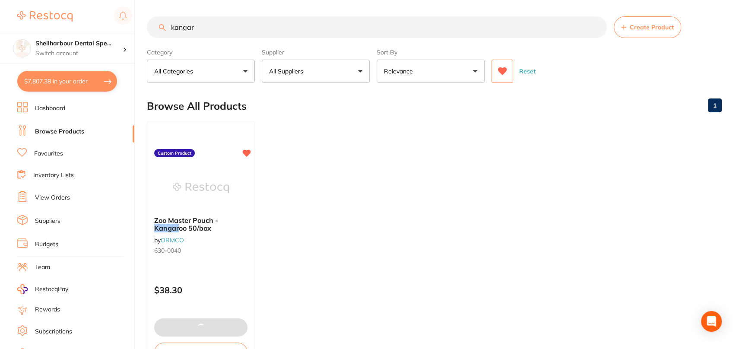
drag, startPoint x: 196, startPoint y: 30, endPoint x: 73, endPoint y: 29, distance: 122.2
click at [84, 31] on div "$7,807.38 Shellharbour Dental Spe... Switch account Shellharbour Dental Special…" at bounding box center [369, 173] width 739 height 349
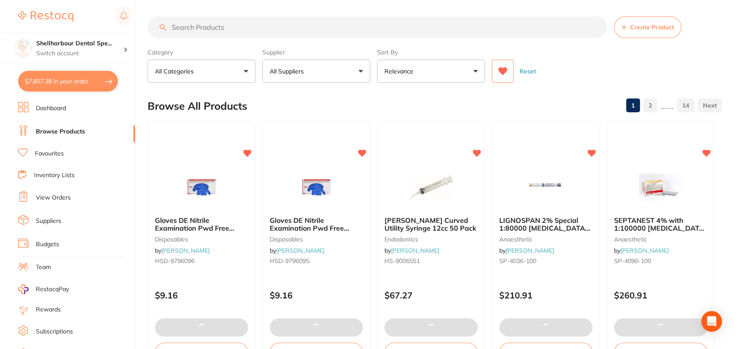
scroll to position [0, 0]
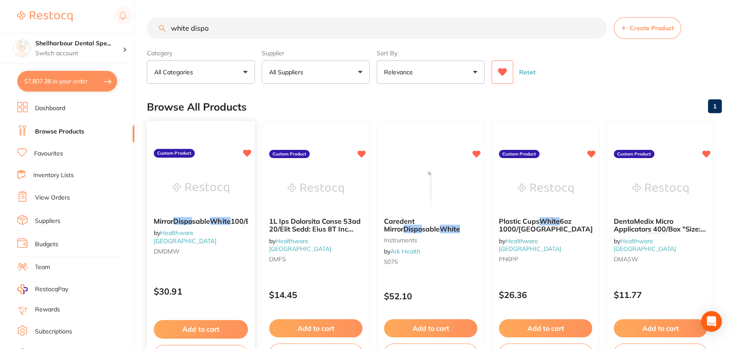
type input "white dispo"
click at [210, 207] on img at bounding box center [200, 188] width 57 height 44
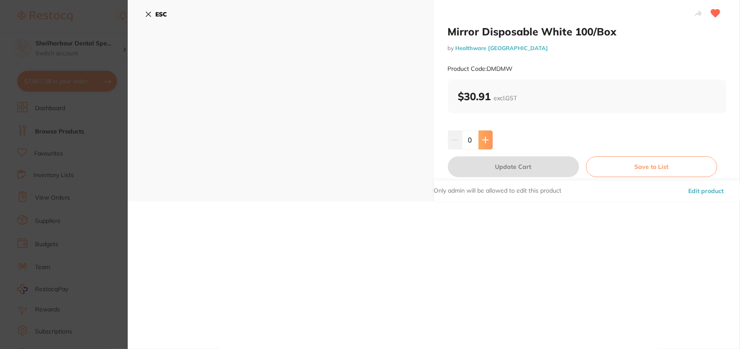
click at [479, 142] on button at bounding box center [486, 139] width 14 height 19
type input "1"
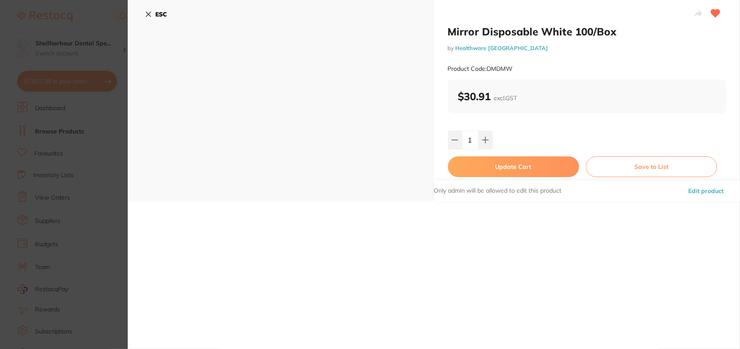
click at [86, 194] on section "Mirror Disposable White 100/Box by Healthware Australia Product Code: DMDMW ESC…" at bounding box center [370, 174] width 740 height 349
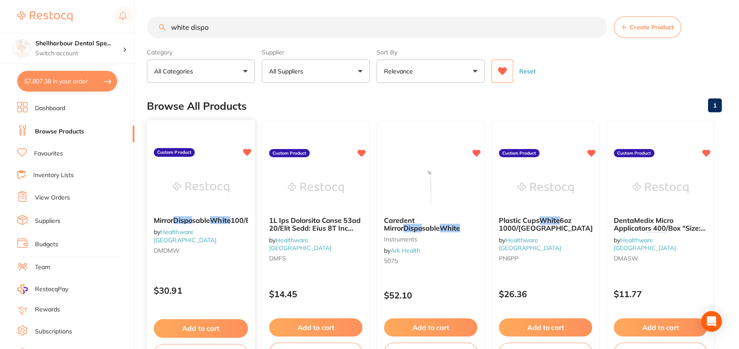
click at [189, 196] on img at bounding box center [200, 187] width 57 height 44
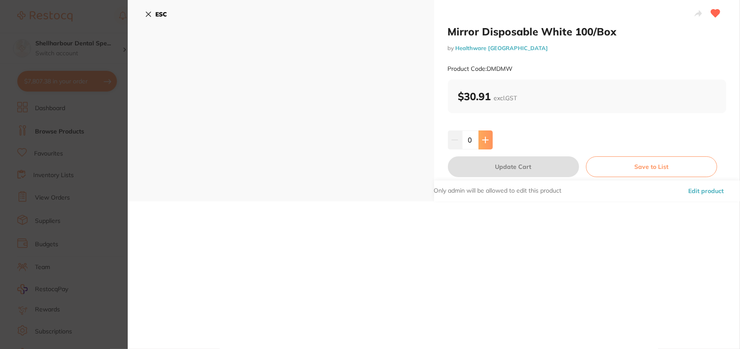
click at [483, 136] on icon at bounding box center [485, 139] width 7 height 7
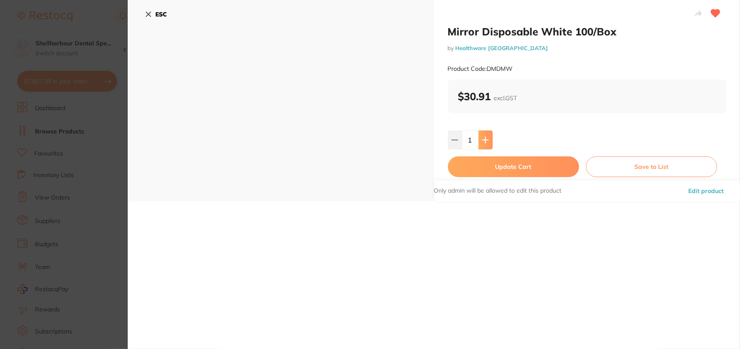
click at [483, 136] on icon at bounding box center [485, 139] width 7 height 7
type input "2"
click at [478, 163] on button "Update Cart" at bounding box center [513, 166] width 131 height 21
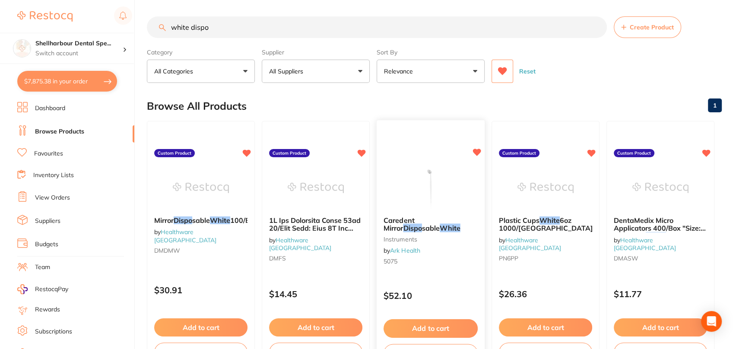
scroll to position [2537, 0]
